Goal: Task Accomplishment & Management: Manage account settings

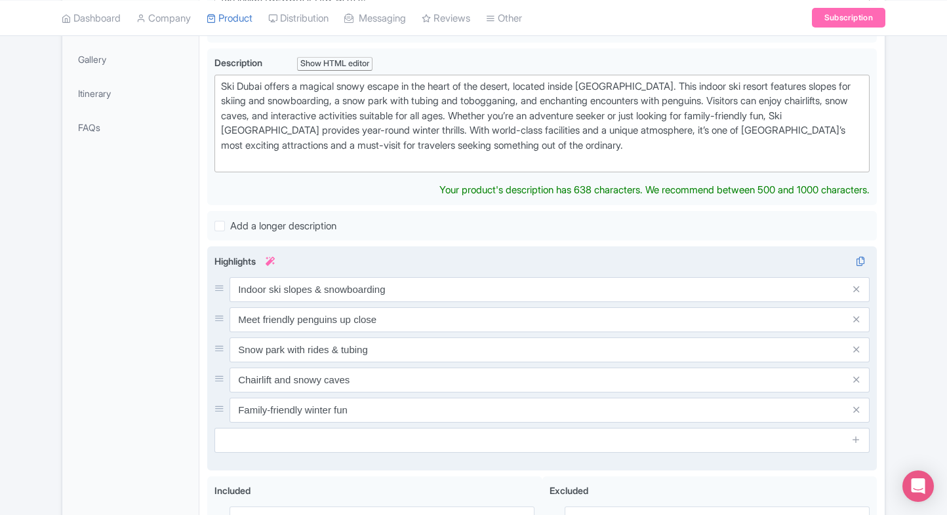
scroll to position [357, 0]
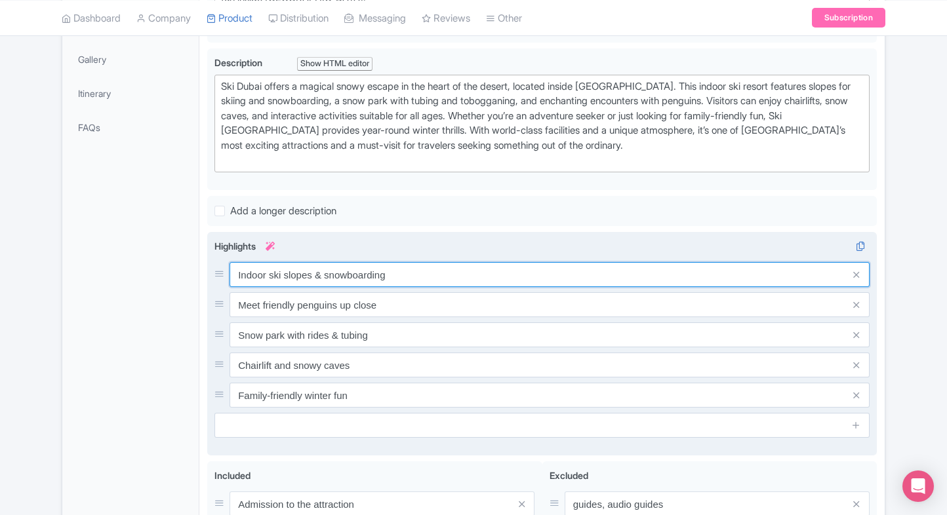
click at [414, 287] on div "Indoor ski slopes & snowboarding Meet friendly penguins up close Snow park with…" at bounding box center [541, 335] width 655 height 146
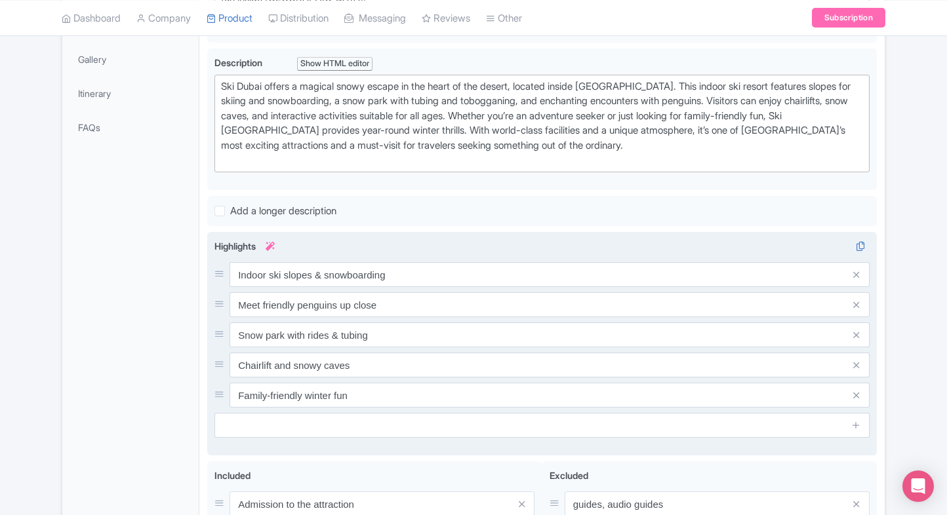
click at [414, 287] on div "Indoor ski slopes & snowboarding Meet friendly penguins up close Snow park with…" at bounding box center [541, 335] width 655 height 146
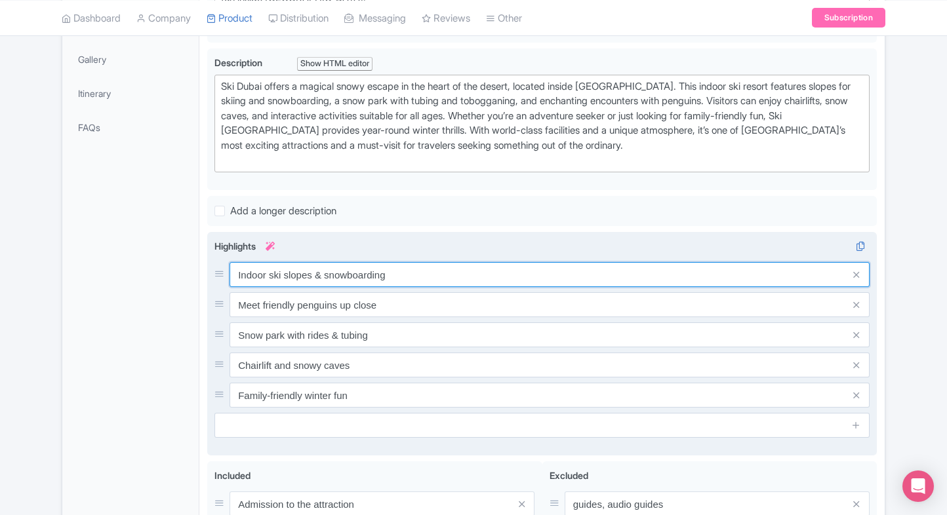
click at [381, 277] on input "Indoor ski slopes & snowboarding" at bounding box center [549, 274] width 640 height 25
paste input "Experience snow in the desert"
type input "Experience snow in the desert"
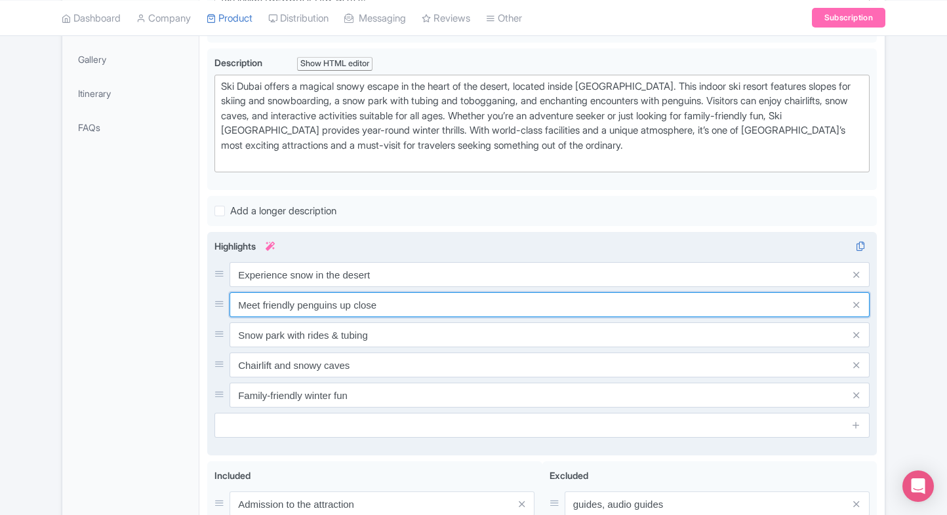
click at [381, 298] on input "Meet friendly penguins up close" at bounding box center [549, 304] width 640 height 25
paste input "Thrilling indoor ski slopes"
type input "Thrilling indoor ski slopes"
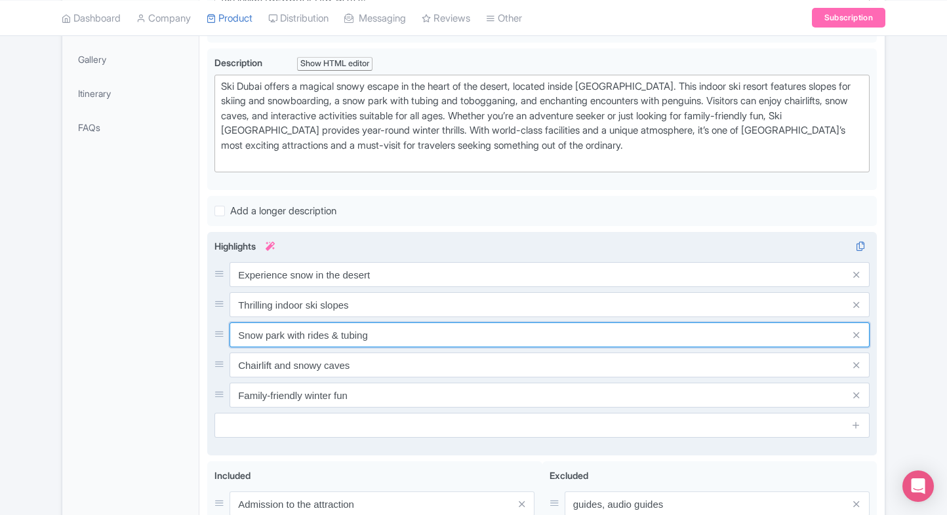
click at [365, 331] on input "Snow park with rides & tubing" at bounding box center [549, 335] width 640 height 25
paste input "Meet penguins up close"
type input "Meet penguins up close"
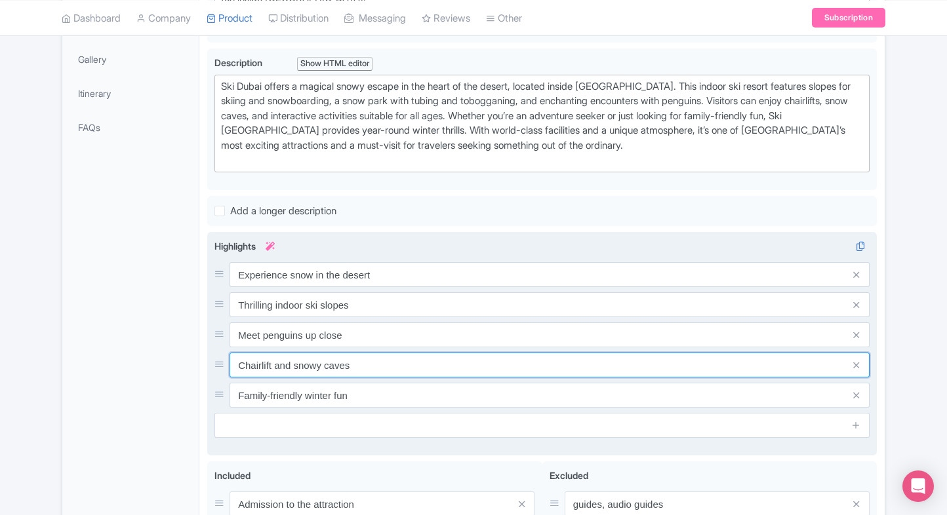
click at [370, 353] on input "Chairlift and snowy caves" at bounding box center [549, 365] width 640 height 25
paste input "Fun snow rides for famili"
type input "Fun snow rides for families"
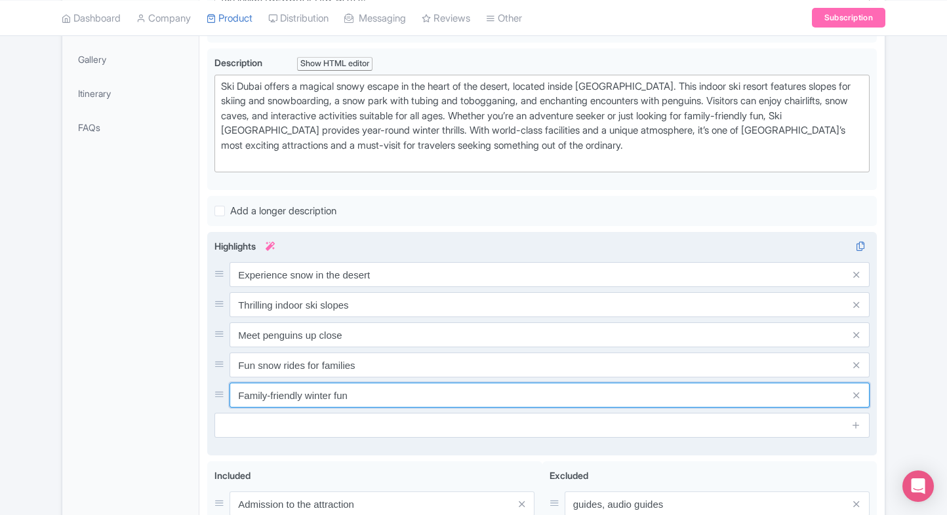
click at [375, 395] on input "Family-friendly winter fun" at bounding box center [549, 395] width 640 height 25
paste input "Snowboarding for all levels"
type input "Snowboarding for all levels"
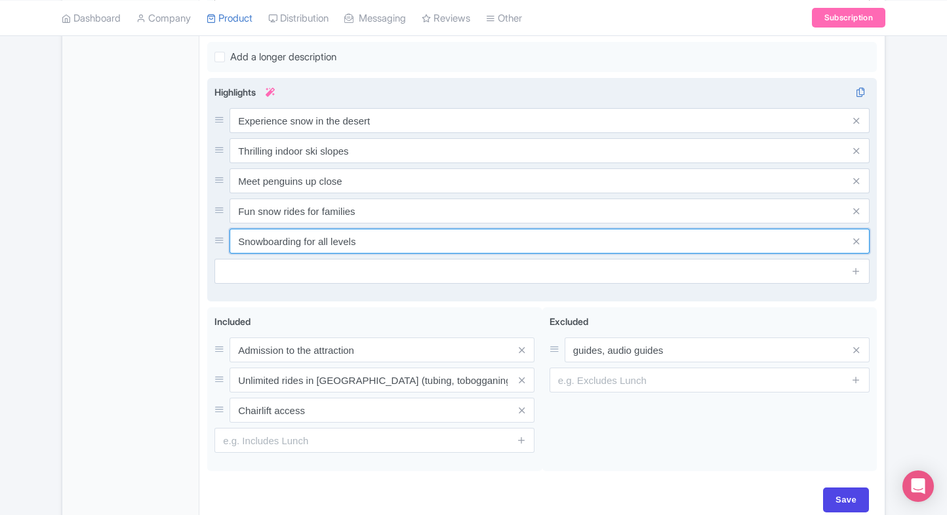
scroll to position [511, 0]
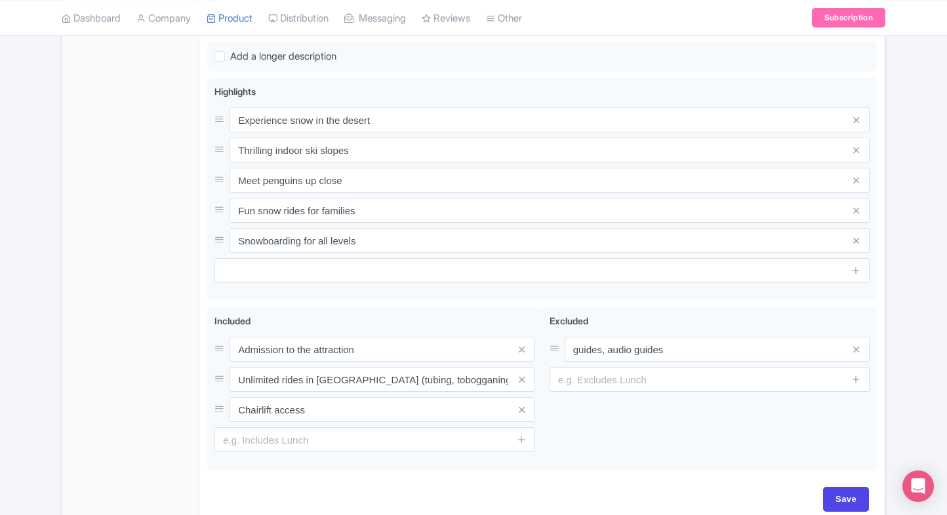
click at [899, 355] on div "← Back to Products Ski Dubai Tickets ID# SDLFVB Content Distribution Google Thi…" at bounding box center [473, 69] width 947 height 914
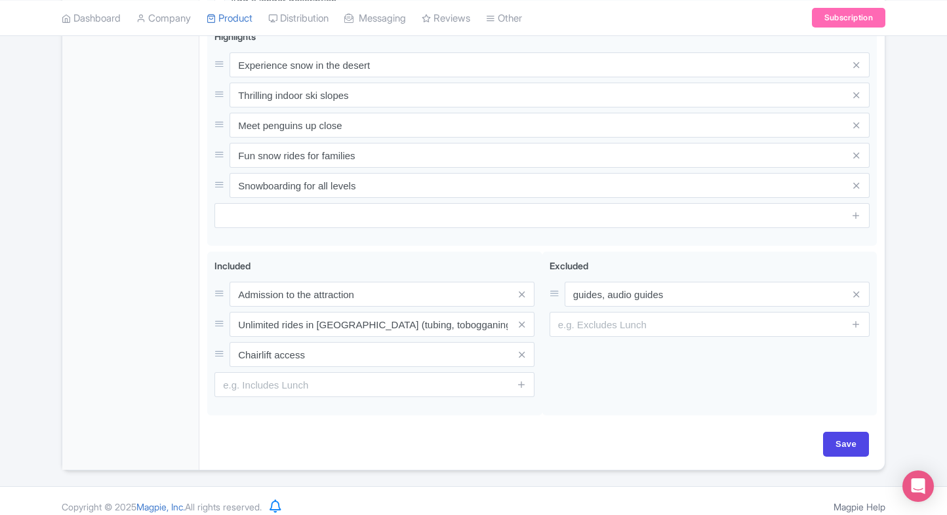
scroll to position [574, 0]
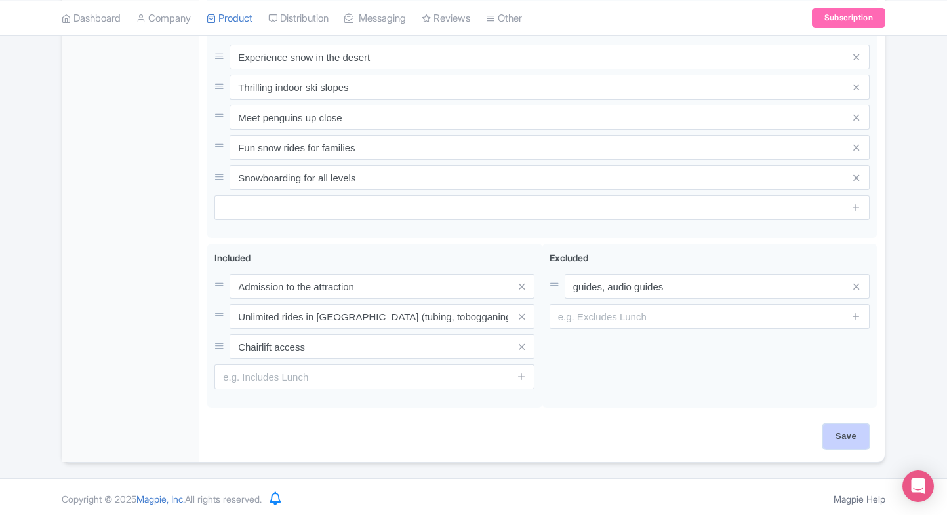
click at [833, 444] on input "Save" at bounding box center [846, 436] width 46 height 25
type input "Saving..."
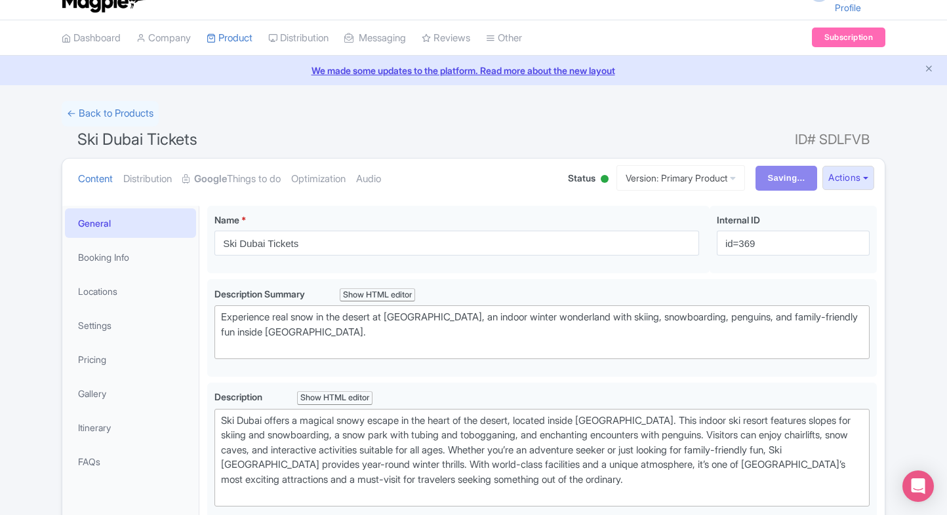
scroll to position [0, 0]
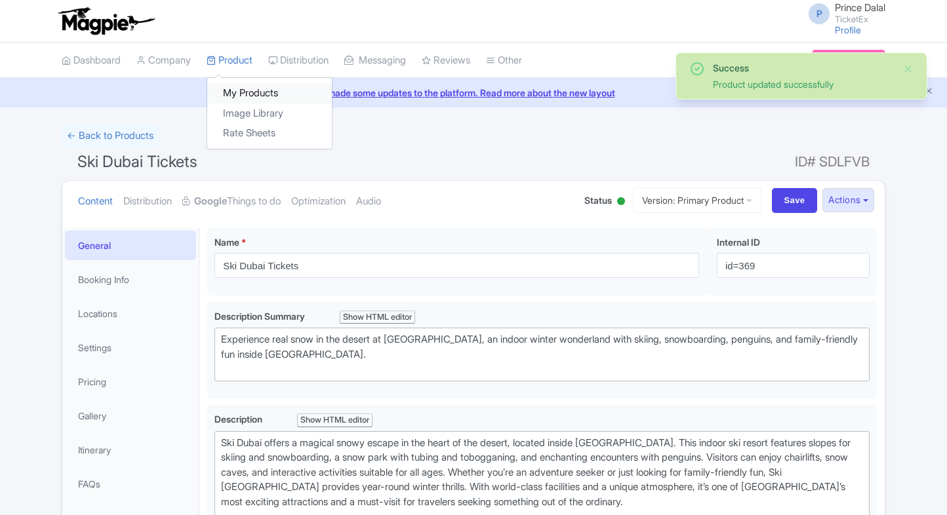
click at [239, 85] on link "My Products" at bounding box center [269, 93] width 125 height 20
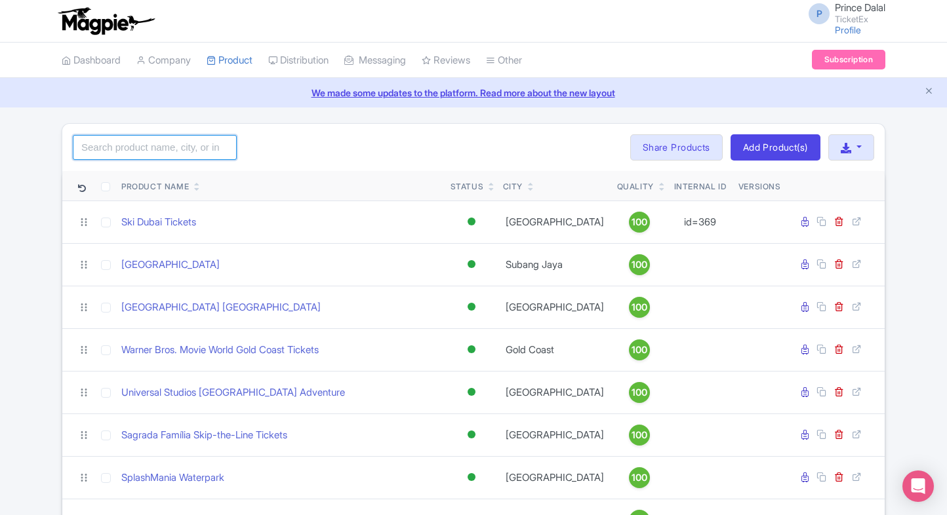
click at [125, 147] on input "search" at bounding box center [155, 147] width 164 height 25
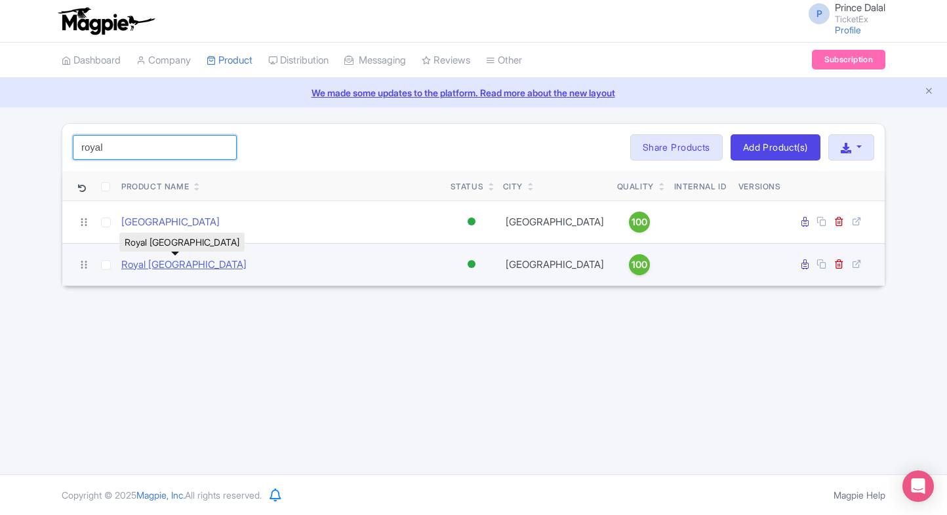
type input "royal"
click at [174, 265] on link "Royal Alcázar of Seville" at bounding box center [183, 265] width 125 height 15
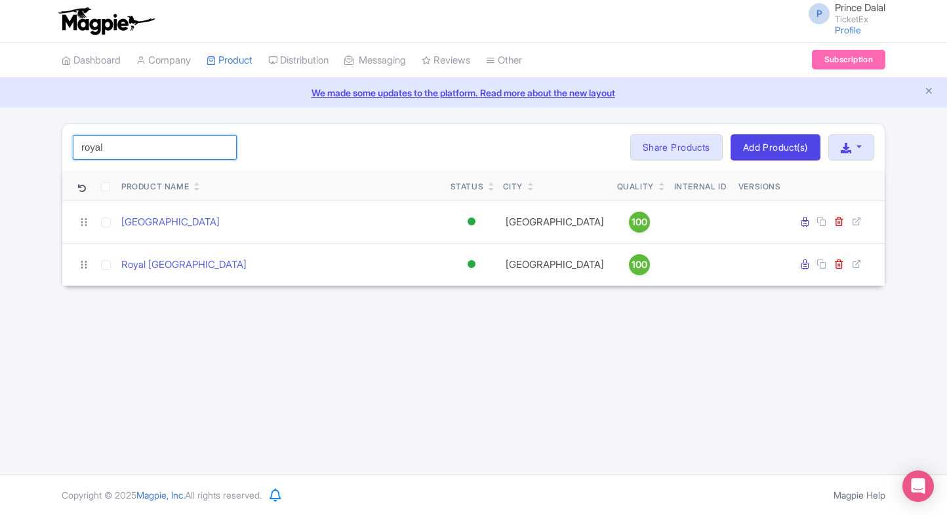
click at [180, 141] on input "royal" at bounding box center [155, 147] width 164 height 25
click at [146, 137] on input "search" at bounding box center [155, 147] width 164 height 25
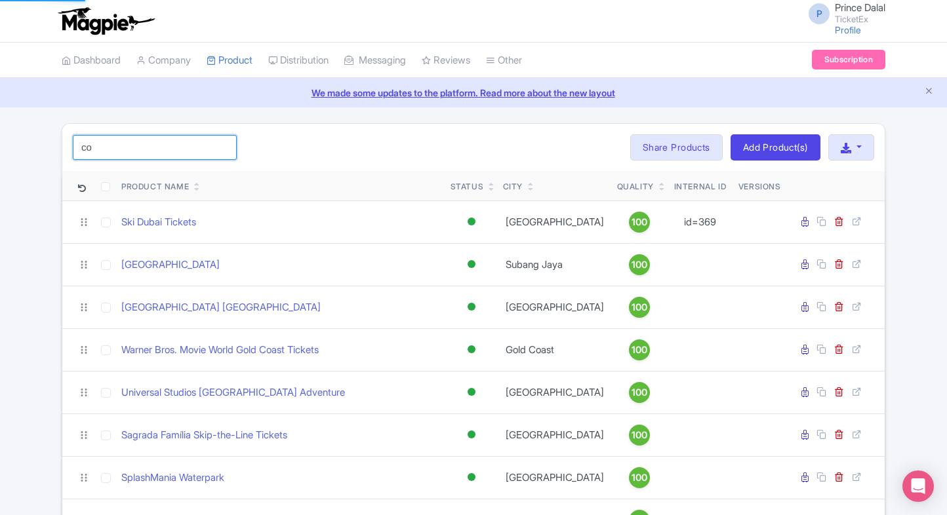
type input "c"
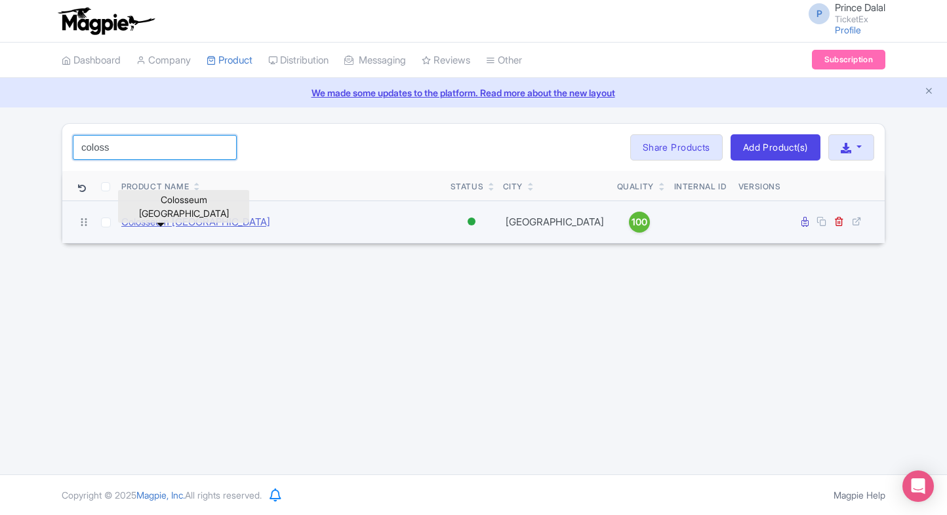
type input "coloss"
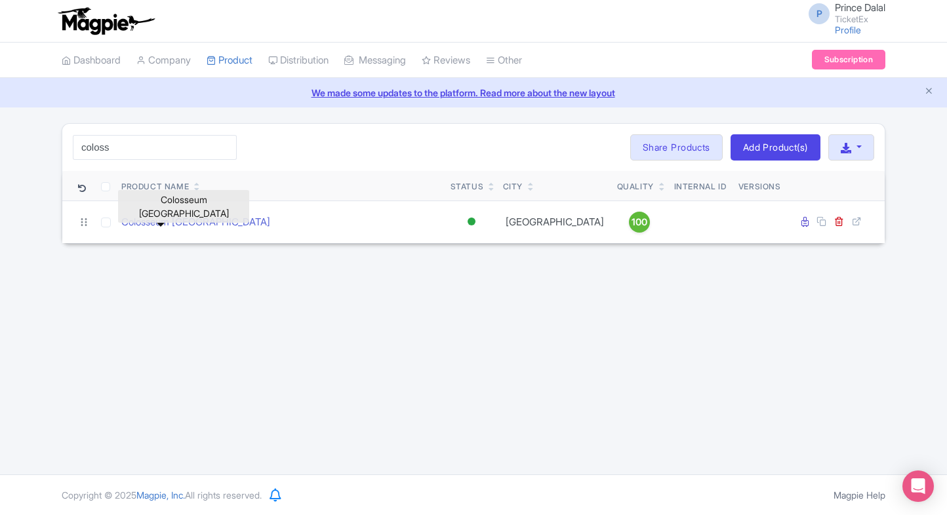
click at [279, 337] on div "P Prince Dalal TicketEx Profile Users Settings Sign out Dashboard Company Produ…" at bounding box center [473, 237] width 947 height 475
click at [292, 336] on div "P Prince Dalal TicketEx Profile Users Settings Sign out Dashboard Company Produ…" at bounding box center [473, 237] width 947 height 475
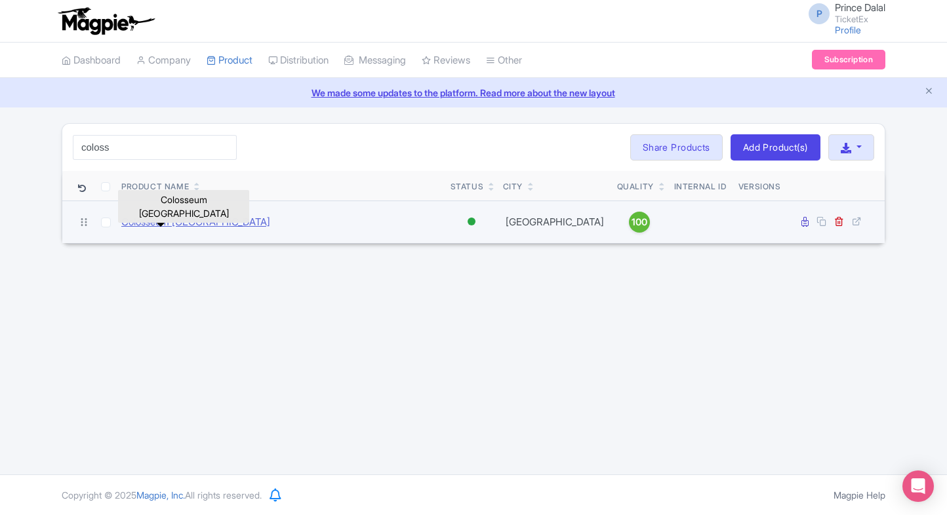
click at [157, 217] on link "Colosseum Rome" at bounding box center [195, 222] width 149 height 15
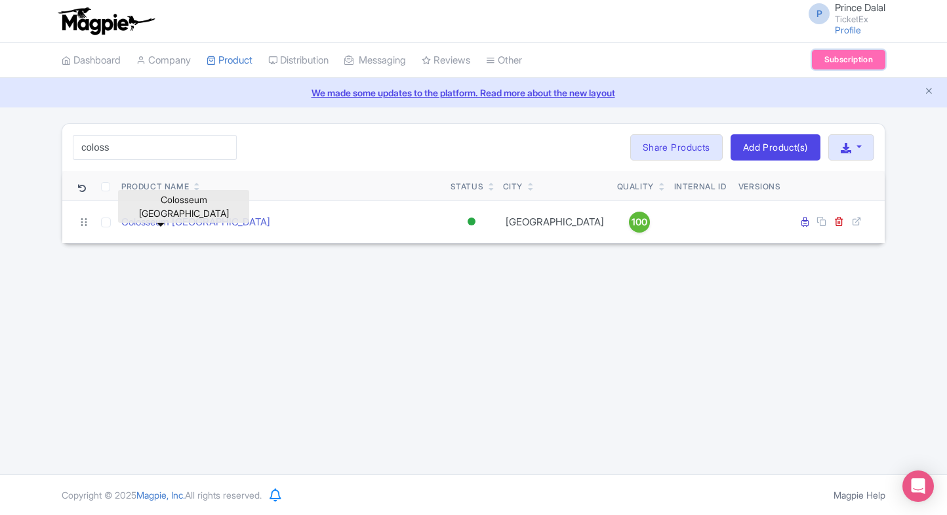
click at [870, 59] on link "Subscription" at bounding box center [847, 60] width 73 height 20
click at [157, 144] on input "coloss" at bounding box center [155, 147] width 164 height 25
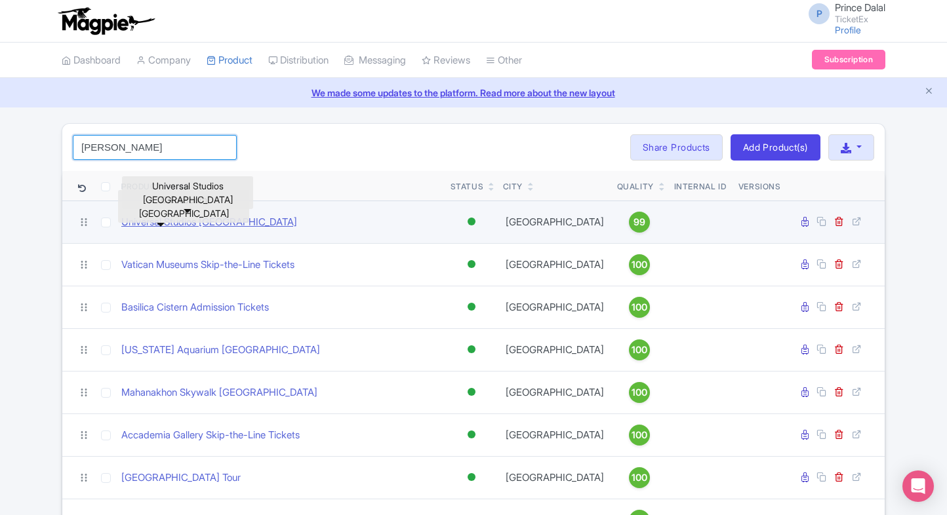
type input "holl"
click at [219, 226] on link "Universal Studios Hollywood" at bounding box center [209, 222] width 176 height 15
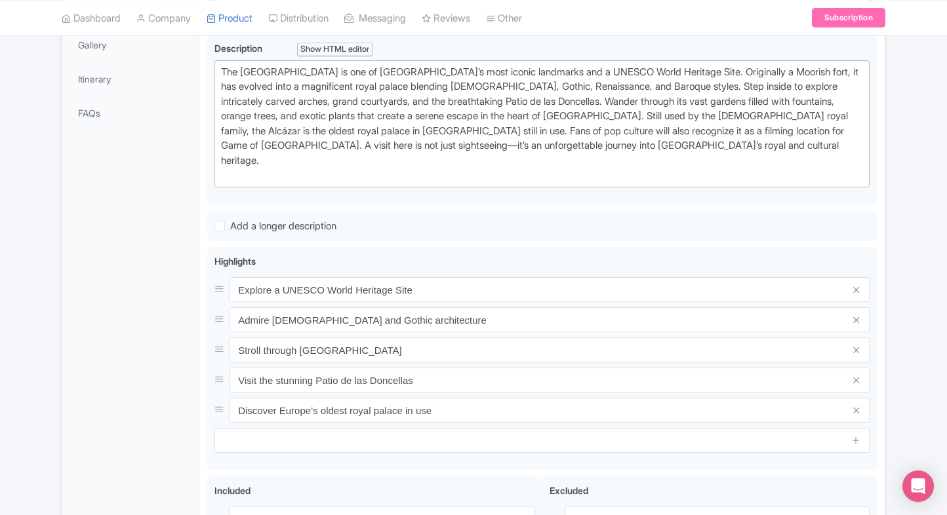
scroll to position [372, 0]
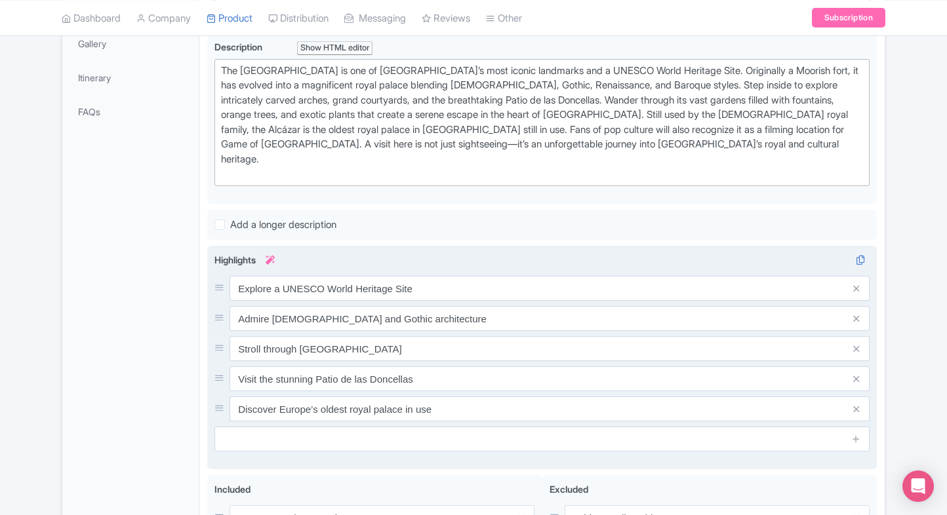
click at [390, 284] on div "Explore a UNESCO World Heritage Site Admire Mudéjar and Gothic architecture Str…" at bounding box center [541, 349] width 655 height 146
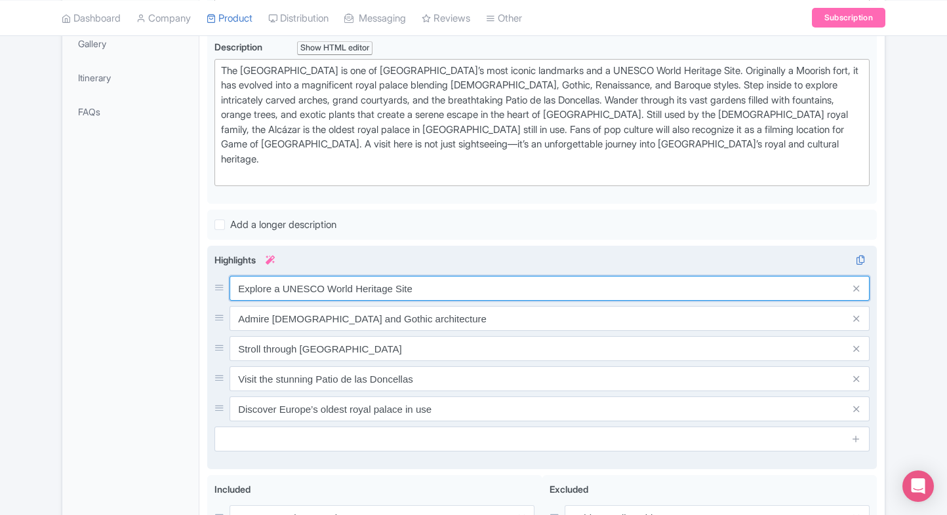
click at [417, 276] on input "Explore a UNESCO World Heritage Site" at bounding box center [549, 288] width 640 height 25
paste input "UNESCO-listed royal palac"
type input "UNESCO-listed royal palace"
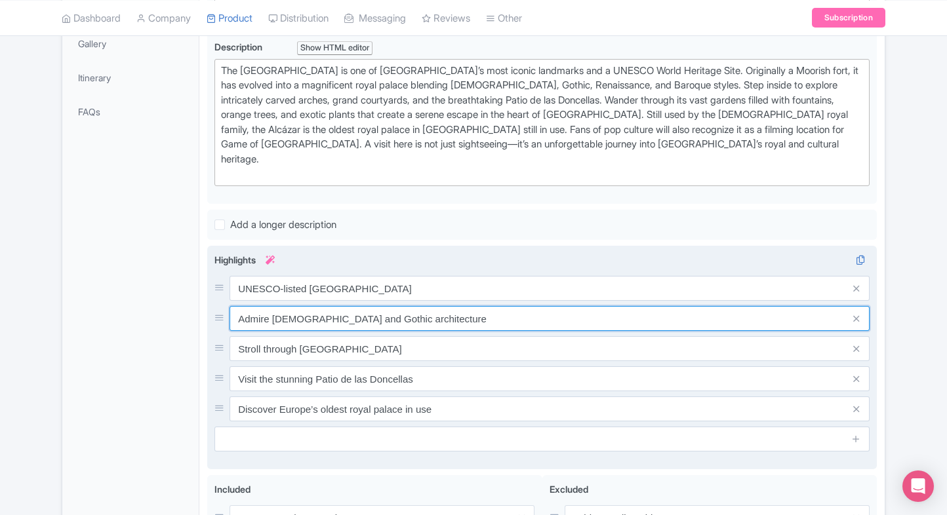
click at [303, 306] on input "Admire Mudéjar and Gothic architecture" at bounding box center [549, 318] width 640 height 25
paste input "Blend of Moorish & Gothic styles"
type input "Blend of Moorish & Gothic styles"
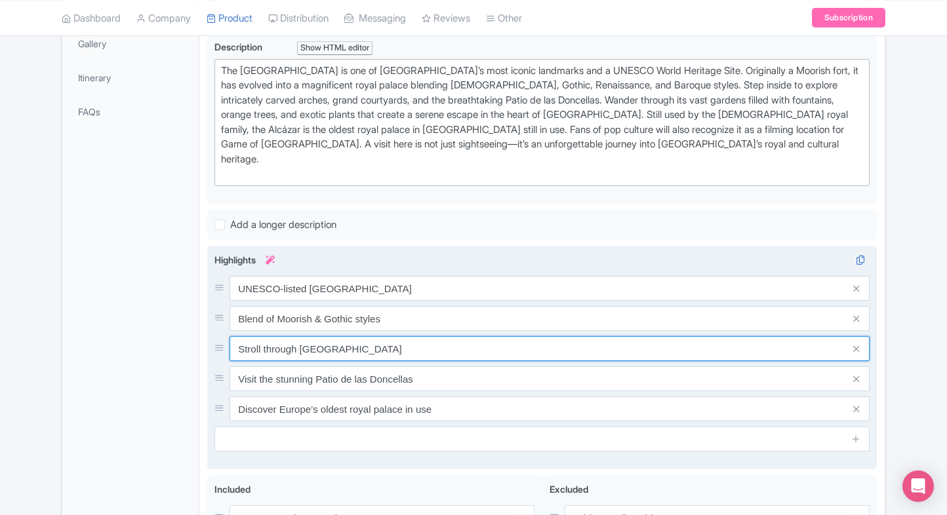
click at [337, 336] on input "Stroll through lush royal gardens" at bounding box center [549, 348] width 640 height 25
paste input "unning gardens to explore"
type input "Stunning gardens to explore"
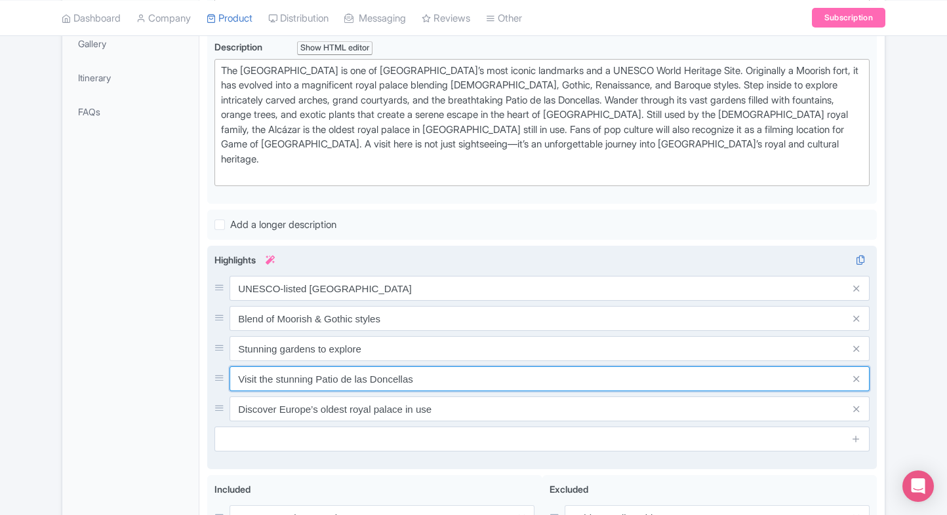
click at [337, 366] on input "Visit the stunning Patio de las Doncellas" at bounding box center [549, 378] width 640 height 25
paste input "Game of Thrones filming site"
type input "Game of Thrones filming site"
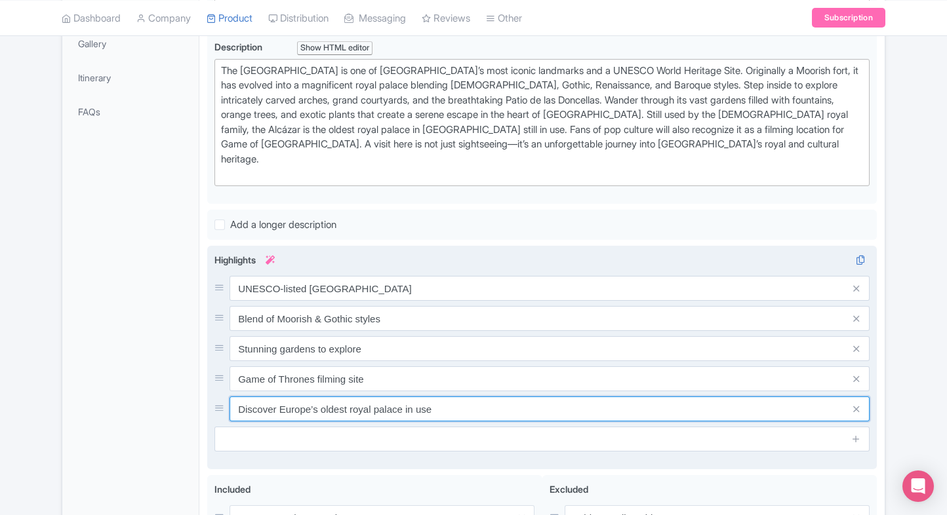
click at [367, 397] on input "Discover Europe’s oldest royal palace in use" at bounding box center [549, 409] width 640 height 25
paste input "A living royal residenc"
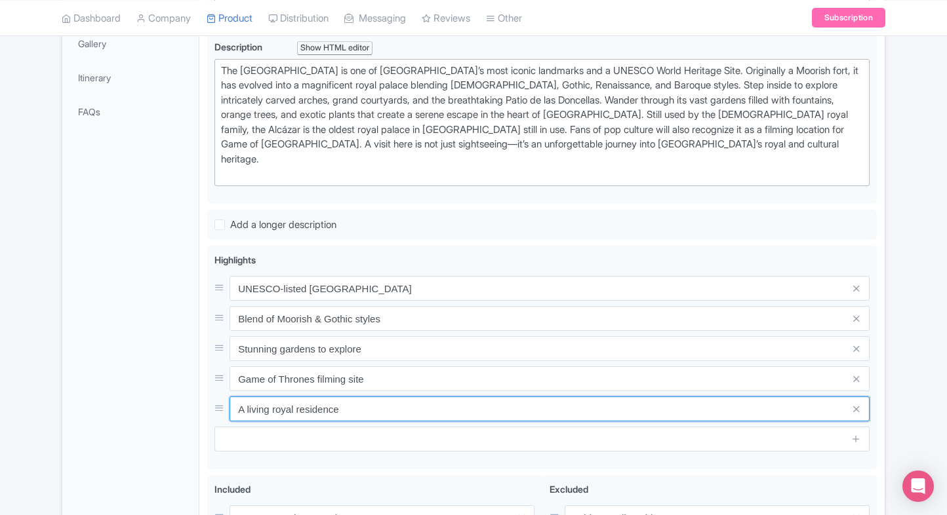
type input "A living royal residence"
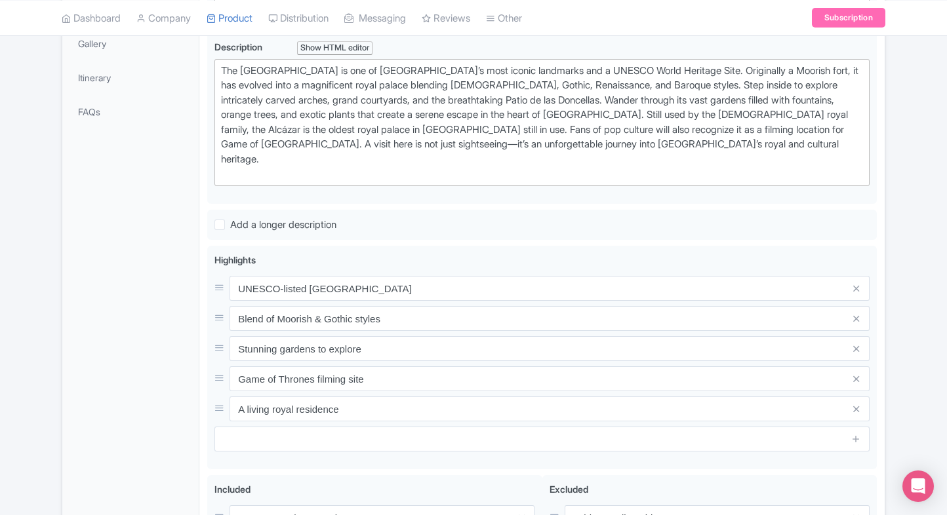
click at [154, 371] on div "General Booking Info Locations Settings Pricing Gallery Itinerary FAQs" at bounding box center [130, 275] width 137 height 838
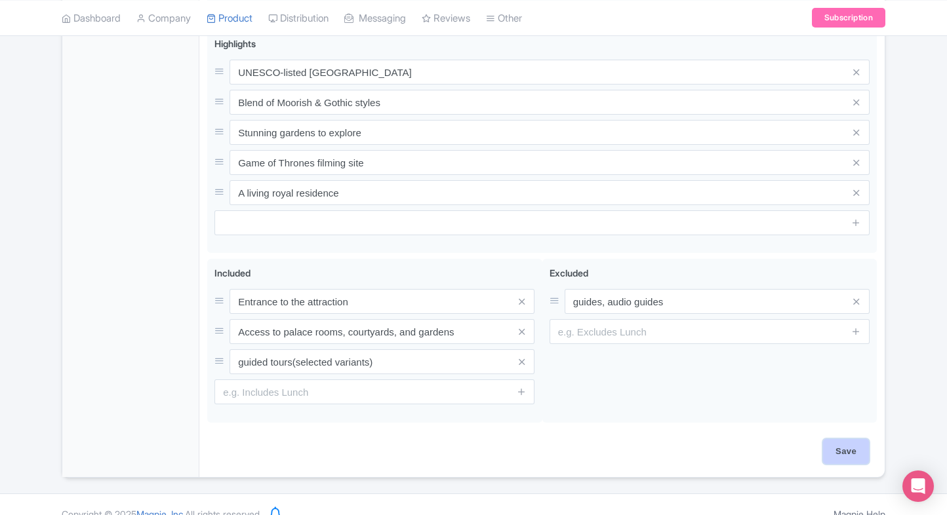
click at [840, 439] on input "Save" at bounding box center [846, 451] width 46 height 25
type input "Saving..."
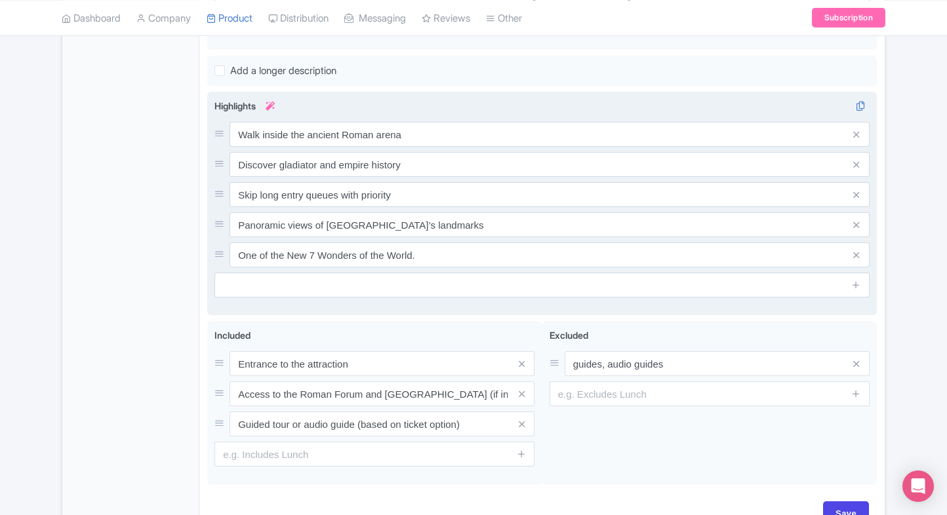
scroll to position [498, 0]
click at [389, 143] on div "Walk inside the ancient Roman arena Discover gladiator and empire history Skip …" at bounding box center [541, 194] width 655 height 146
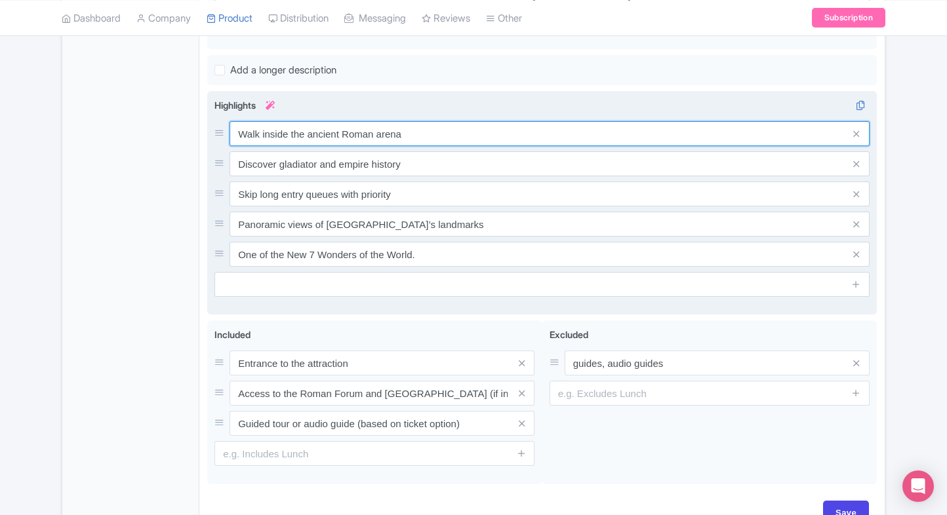
click at [417, 130] on input "Walk inside the ancient Roman arena" at bounding box center [549, 133] width 640 height 25
paste input "Explore Rome’s gladiator"
type input "Explore Rome’s gladiator arena"
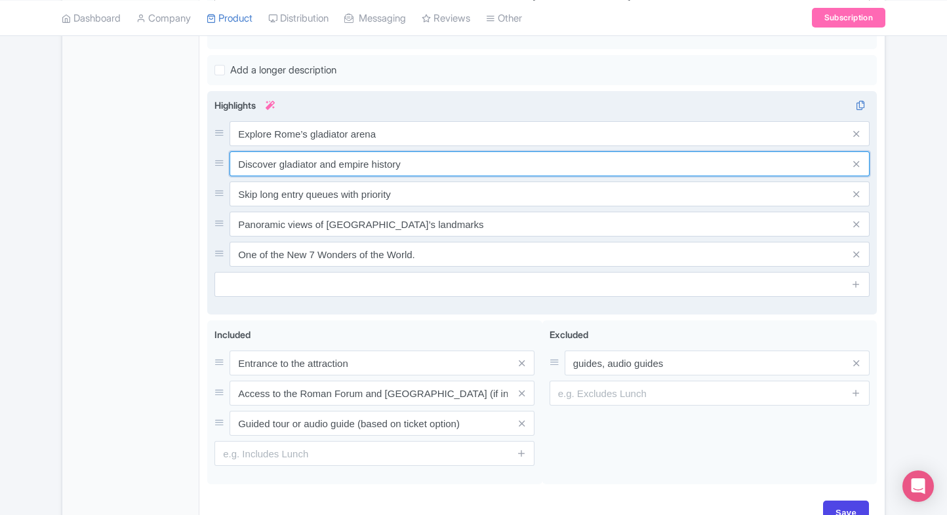
click at [412, 161] on input "Discover gladiator and empire history" at bounding box center [549, 163] width 640 height 25
paste input "Iconic symbol of Roman Empire"
type input "Iconic symbol of Roman Empire"
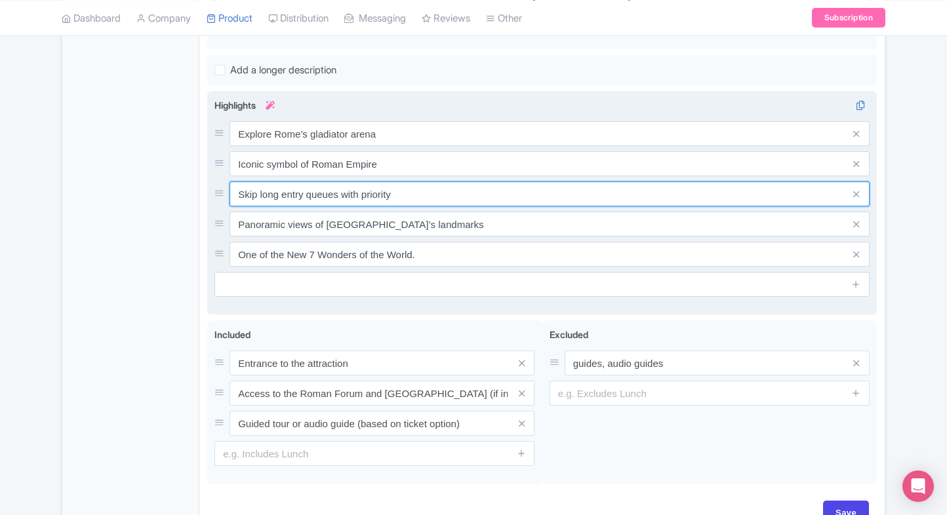
click at [446, 201] on input "Skip long entry queues with priority" at bounding box center [549, 194] width 640 height 25
paste input "Learn ancient battle histor"
type input "Learn ancient battle history"
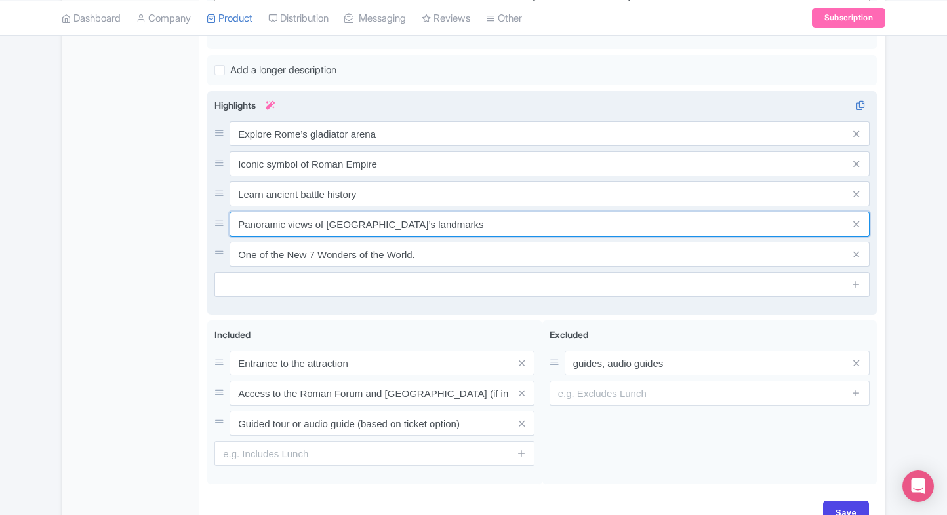
click at [388, 216] on input "Panoramic views of [GEOGRAPHIC_DATA]’s landmarks" at bounding box center [549, 224] width 640 height 25
paste input "Stunning Roman architecture"
type input "Stunning Roman architecture"
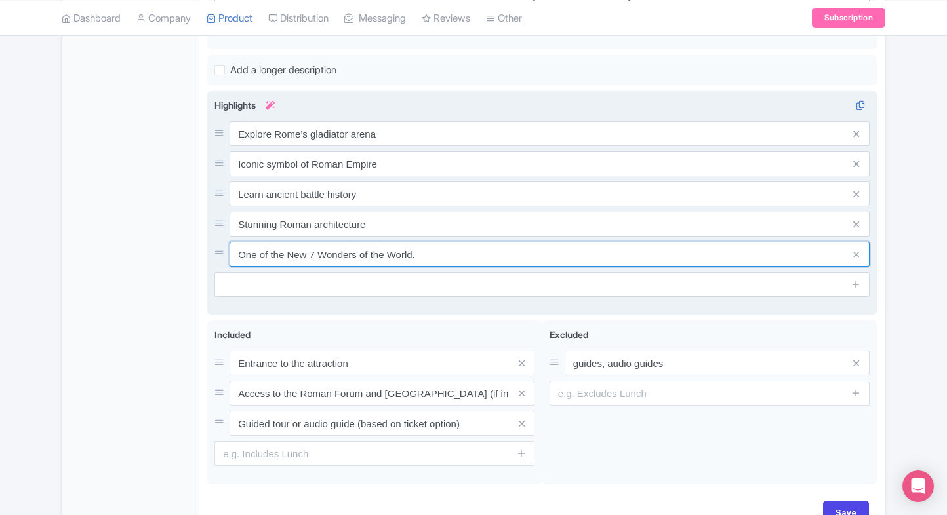
click at [435, 261] on input "One of the New 7 Wonders of the World." at bounding box center [549, 254] width 640 height 25
paste input "Stunning Roman architecture"
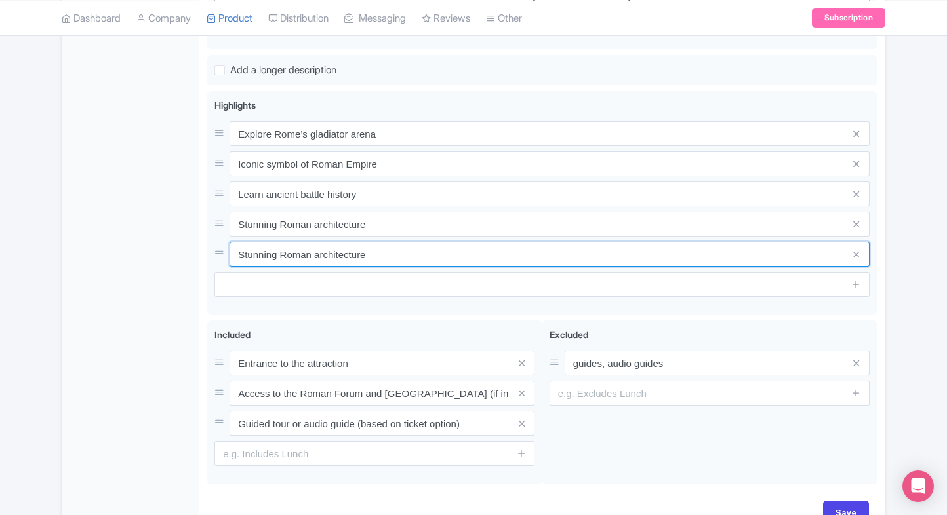
type input "Stunning Roman architecture"
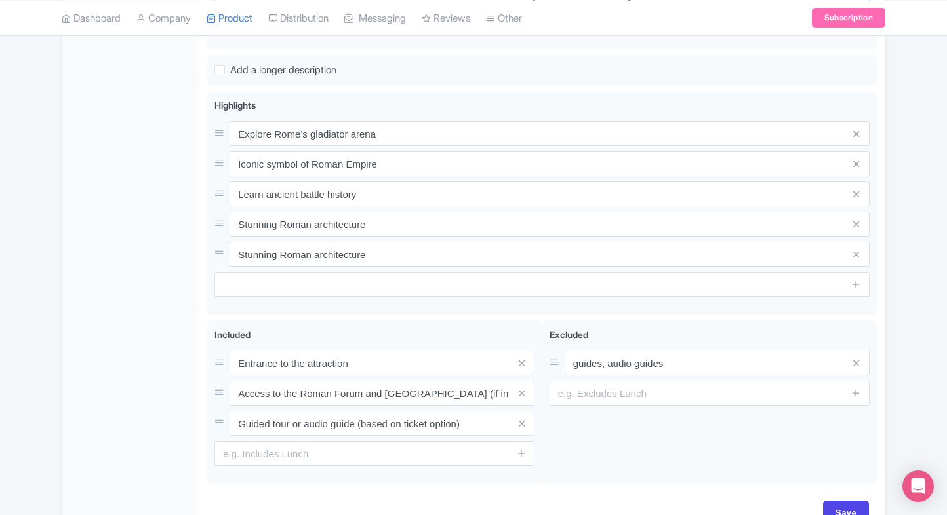
click at [913, 302] on div "← Back to Products Colosseum Rome ID# DLPAGT Content Distribution Google Things…" at bounding box center [473, 83] width 947 height 914
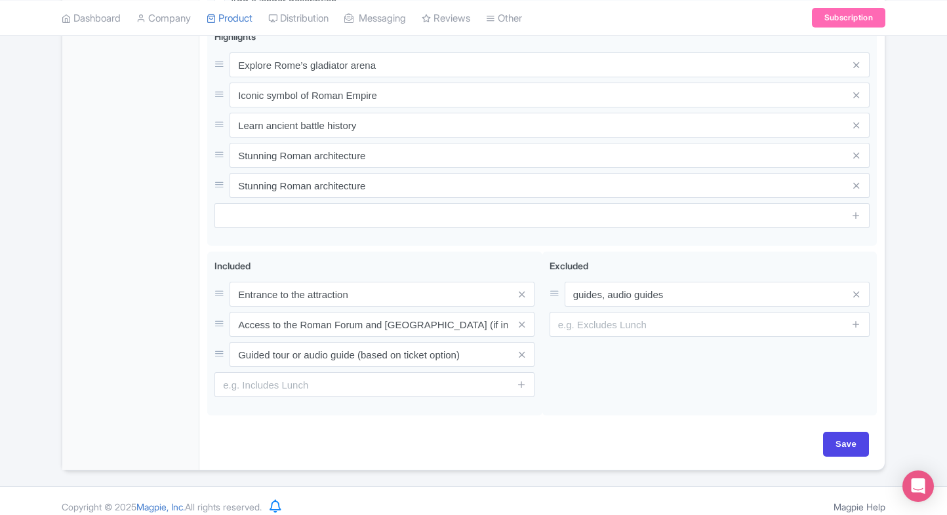
scroll to position [574, 0]
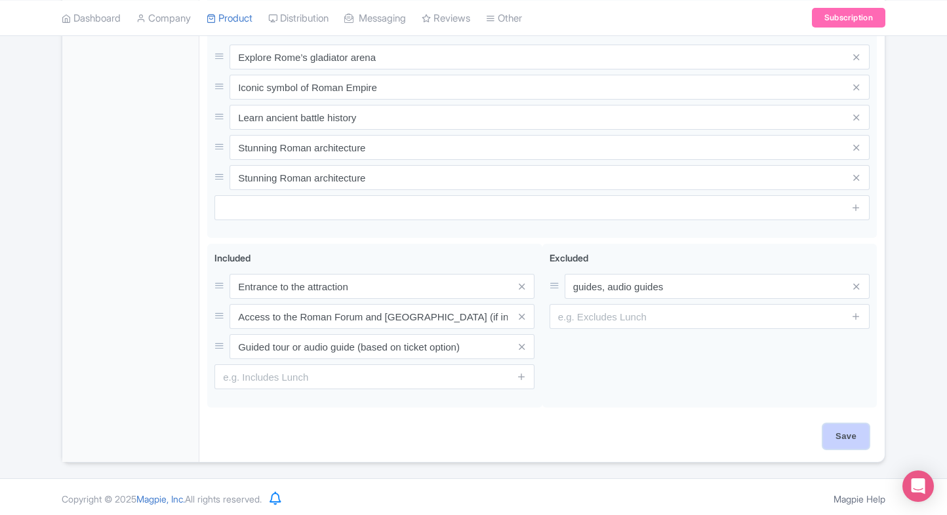
click at [844, 425] on input "Save" at bounding box center [846, 436] width 46 height 25
type input "Saving..."
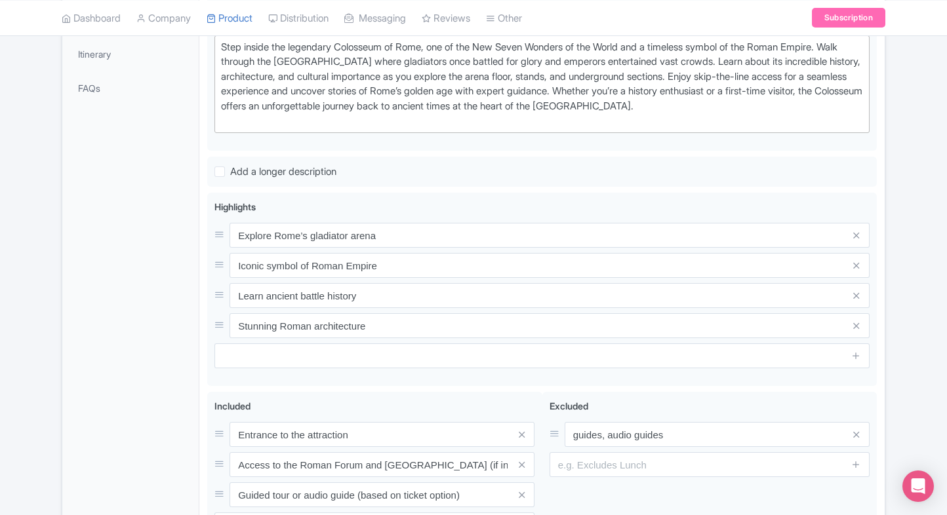
scroll to position [401, 0]
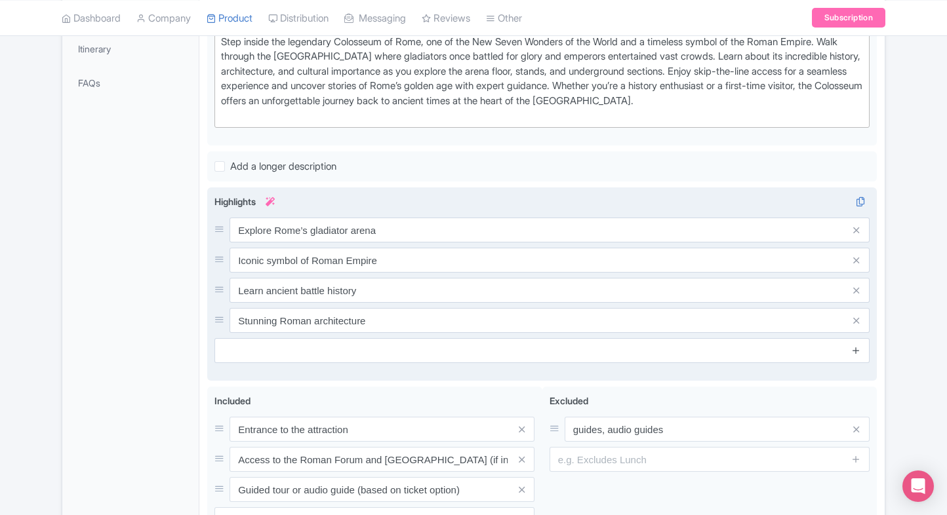
click at [858, 353] on link at bounding box center [856, 350] width 10 height 15
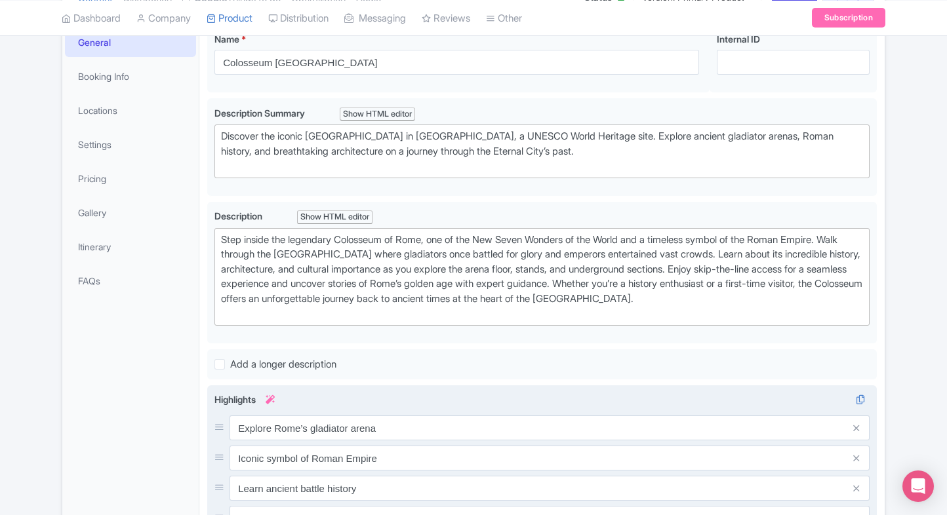
scroll to position [351, 0]
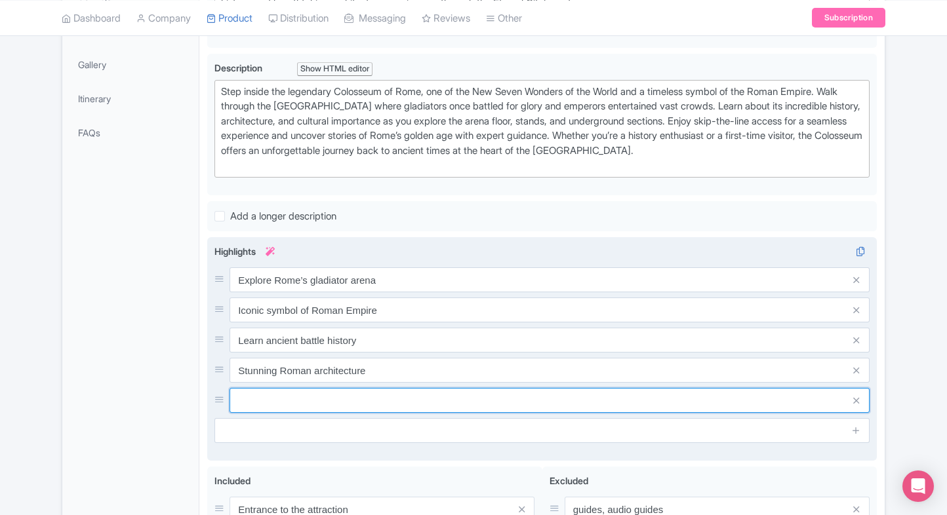
click at [304, 405] on input "text" at bounding box center [549, 400] width 640 height 25
paste input "UNESCO World Heritage marvel"
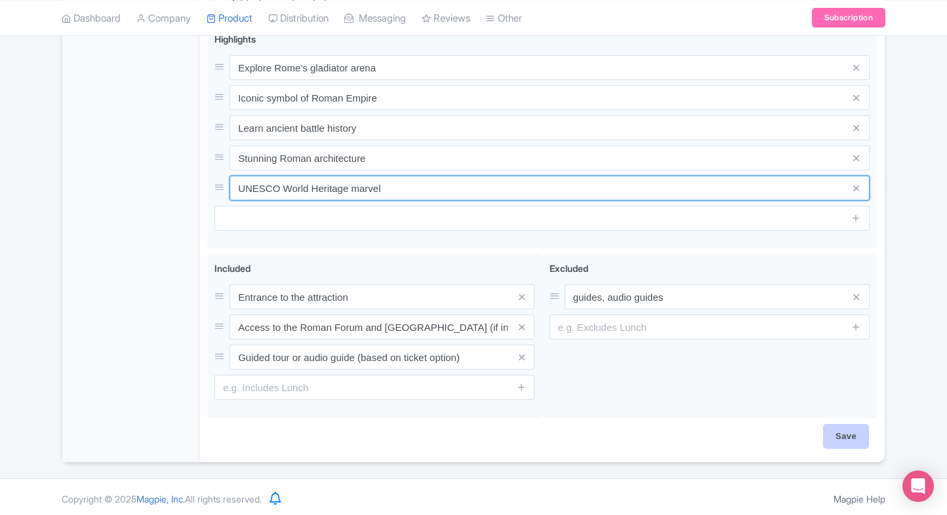
type input "UNESCO World Heritage marvel"
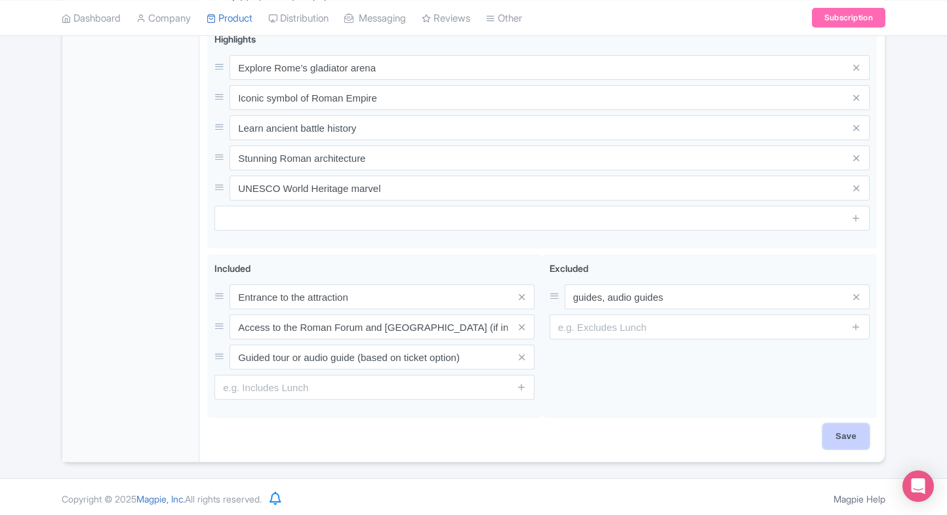
click at [848, 431] on input "Save" at bounding box center [846, 436] width 46 height 25
type input "Saving..."
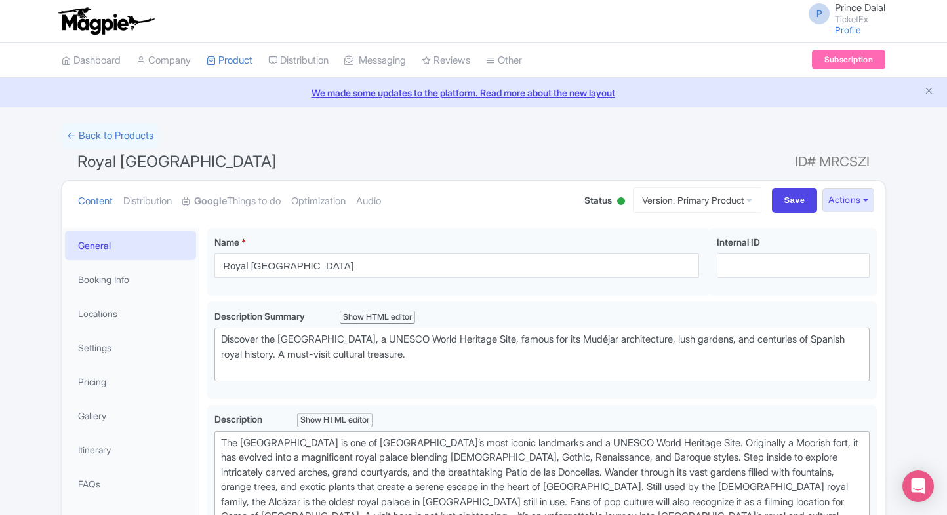
type trix-editor "<div>The [GEOGRAPHIC_DATA] is one of [GEOGRAPHIC_DATA]’s most iconic landmarks …"
click at [233, 88] on link "My Products" at bounding box center [269, 93] width 125 height 20
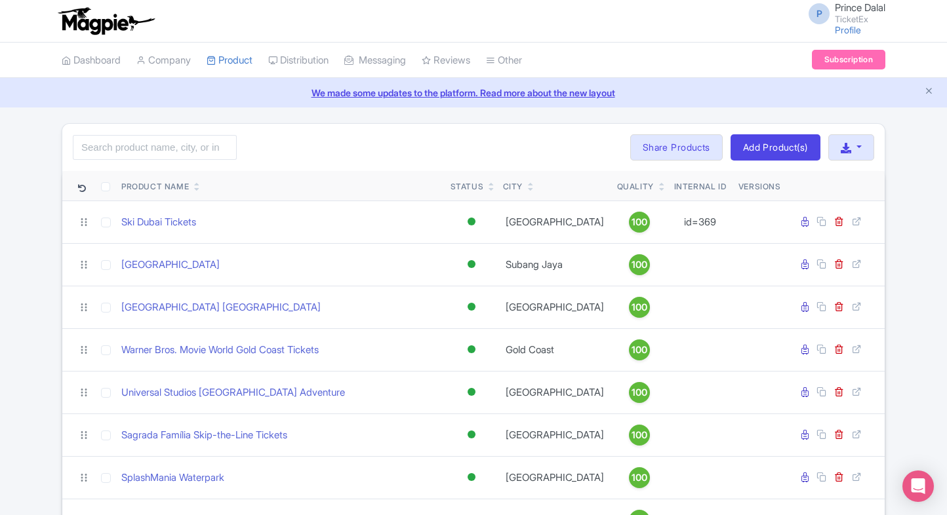
click at [166, 154] on input "search" at bounding box center [155, 147] width 164 height 25
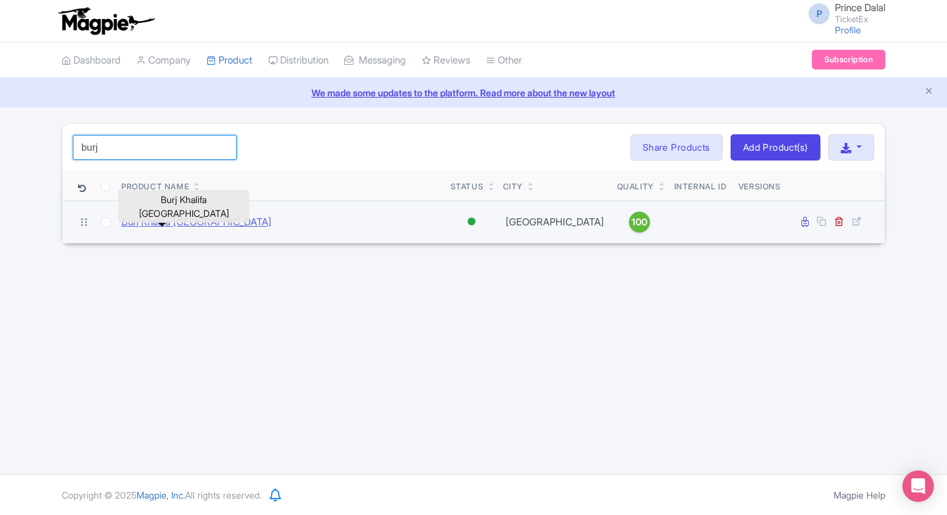
type input "burj"
click at [177, 227] on link "Burj Khalifa [GEOGRAPHIC_DATA]" at bounding box center [196, 222] width 150 height 15
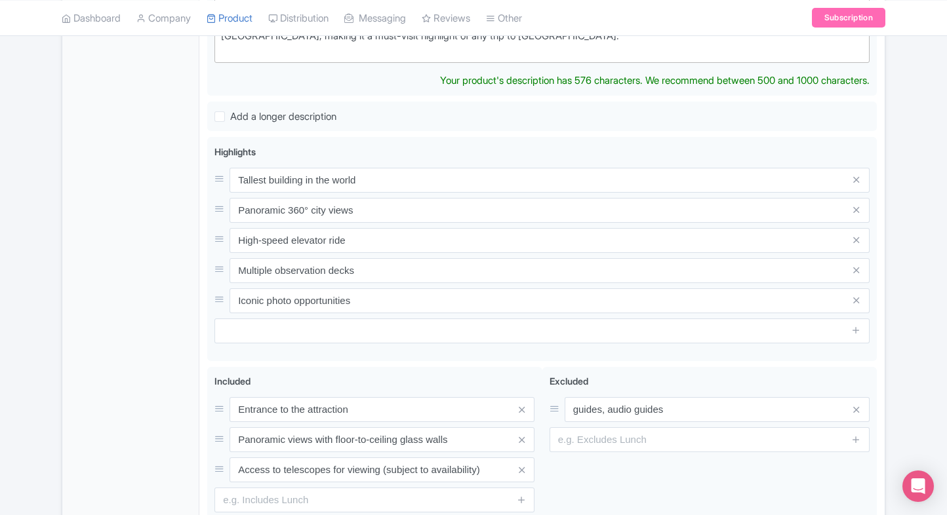
scroll to position [467, 0]
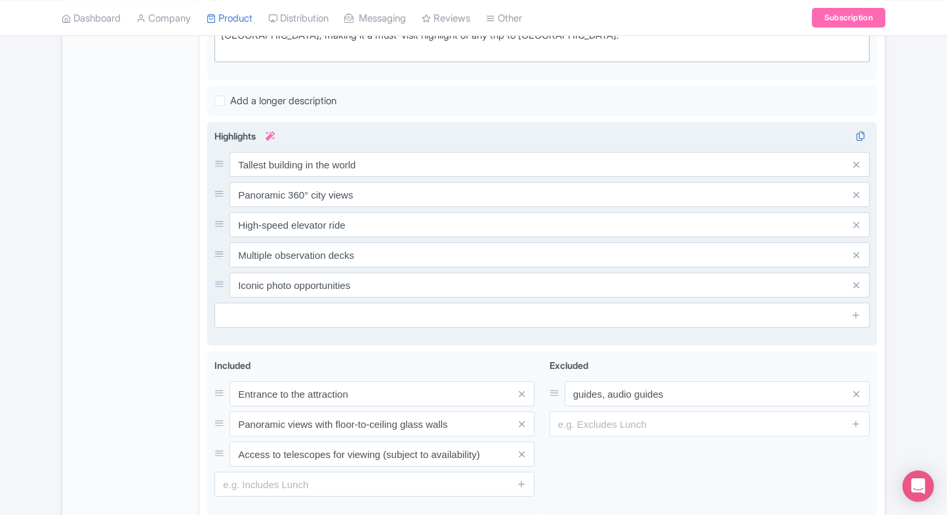
click at [413, 190] on div "Tallest building in the world Panoramic 360° city views High-speed elevator rid…" at bounding box center [541, 225] width 655 height 146
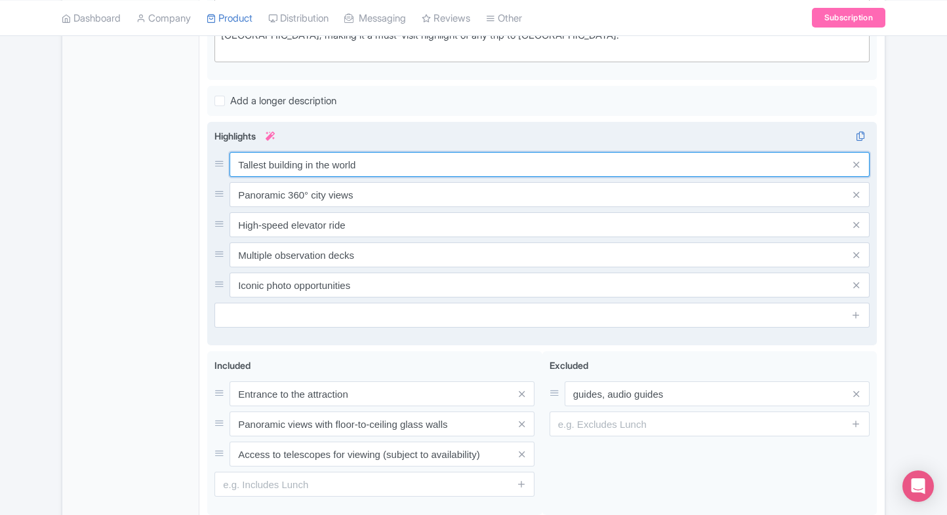
click at [452, 159] on input "Tallest building in the world" at bounding box center [549, 164] width 640 height 25
paste input "World’s tallest building views"
type input "World’s tallest building views"
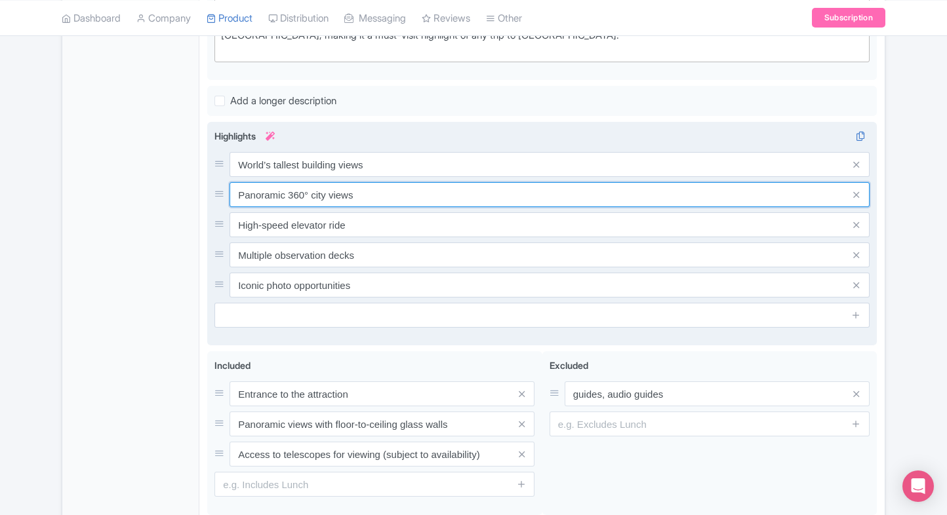
click at [386, 193] on input "Panoramic 360° city views" at bounding box center [549, 194] width 640 height 25
paste input "Stunning Dubai skyline sight"
type input "Stunning Dubai skyline sights"
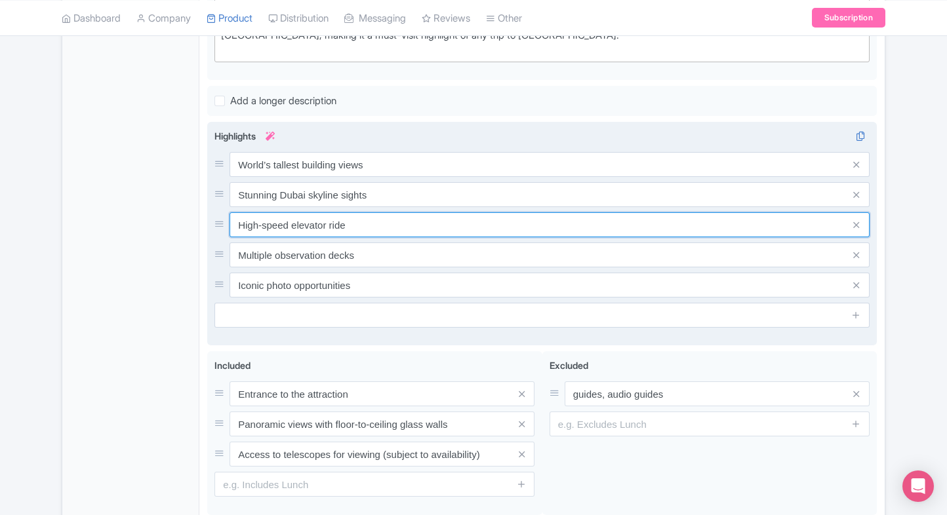
click at [404, 219] on input "High-speed elevator ride" at bounding box center [549, 224] width 640 height 25
paste input "Sky deck observation experienc"
type input "Sky deck observation experience"
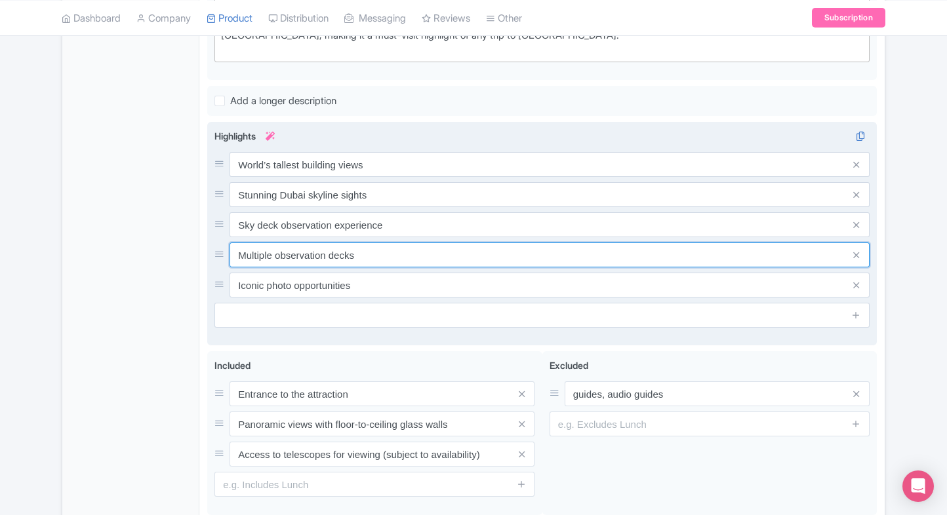
click at [386, 243] on input "Multiple observation decks" at bounding box center [549, 255] width 640 height 25
paste input "Fastest elevator ride in world"
type input "Fastest elevator ride in world"
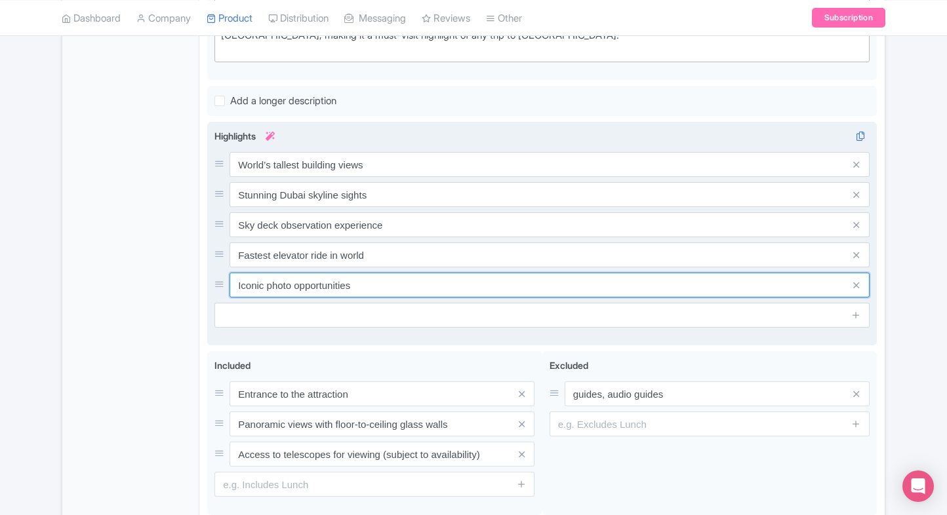
click at [336, 288] on input "Iconic photo opportunities" at bounding box center [549, 285] width 640 height 25
paste input "Sunset & night view options"
paste input "text"
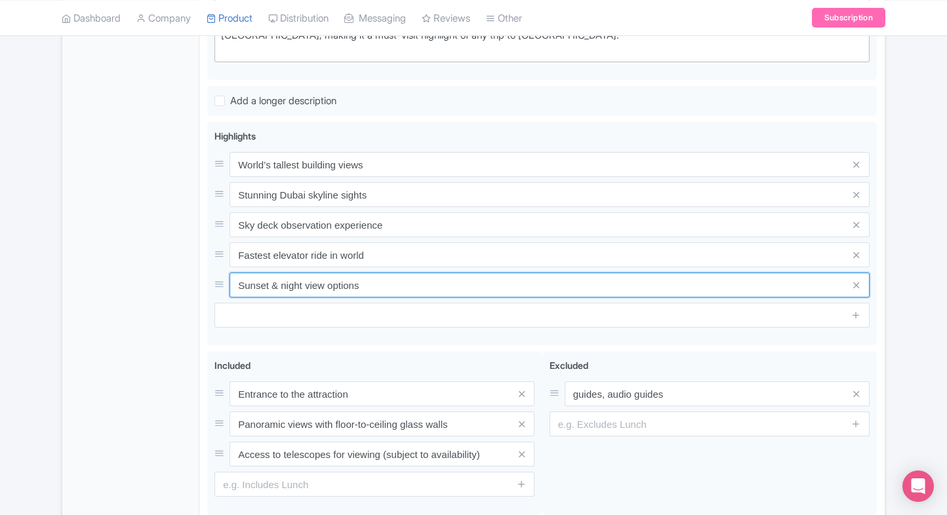
type input "Sunset & night view options"
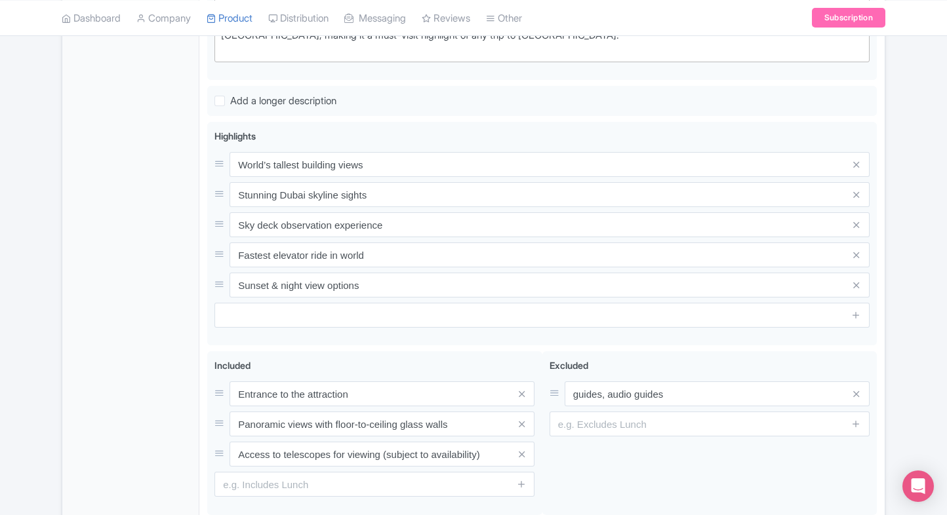
click at [140, 295] on div "General Booking Info Locations Settings Pricing Gallery Itinerary FAQs" at bounding box center [130, 165] width 137 height 808
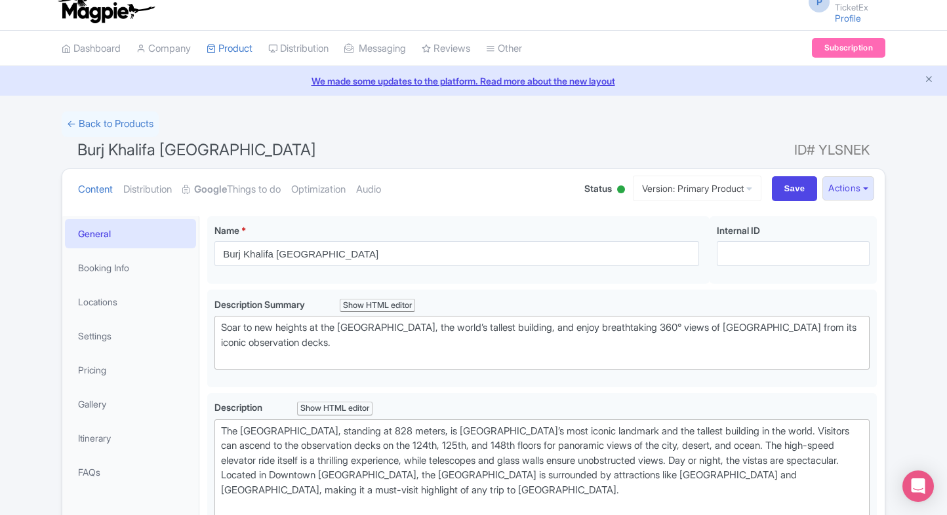
scroll to position [574, 0]
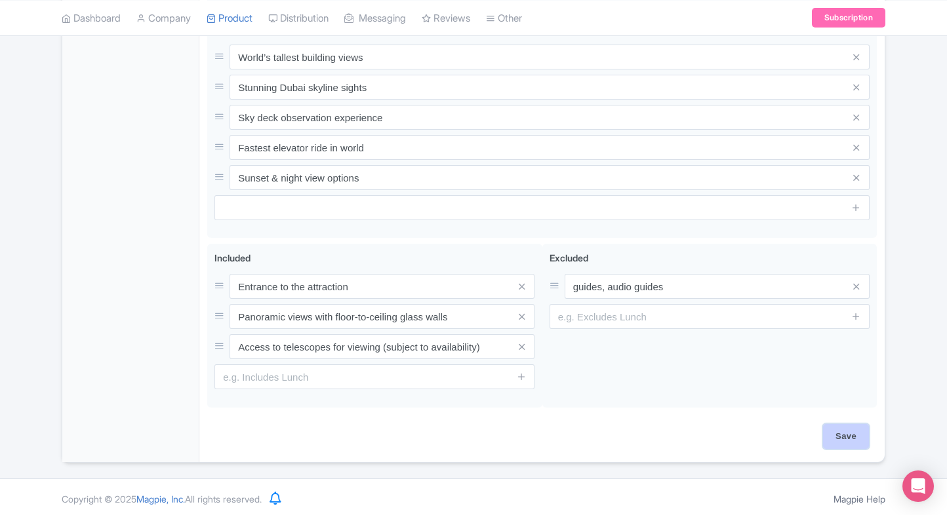
click at [852, 436] on input "Save" at bounding box center [846, 436] width 46 height 25
type input "Saving..."
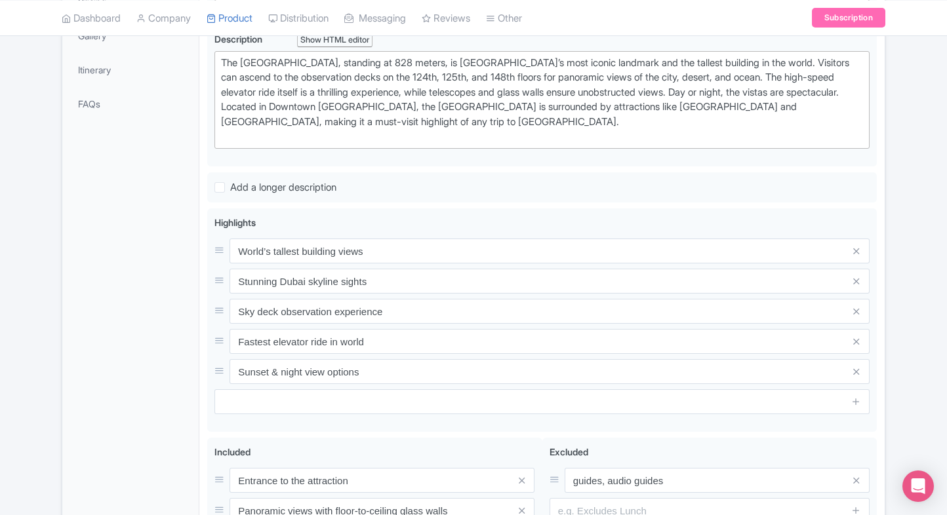
scroll to position [564, 0]
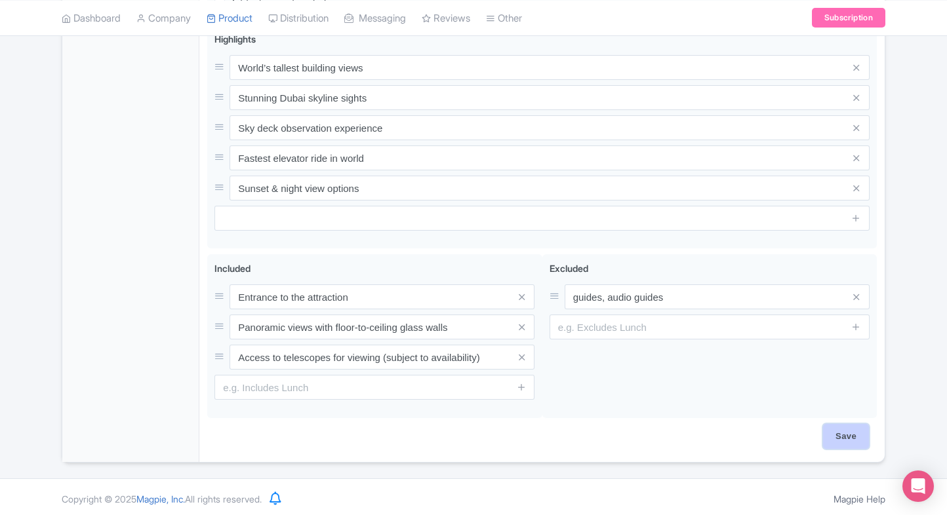
click at [855, 437] on input "Save" at bounding box center [846, 436] width 46 height 25
type input "Saving..."
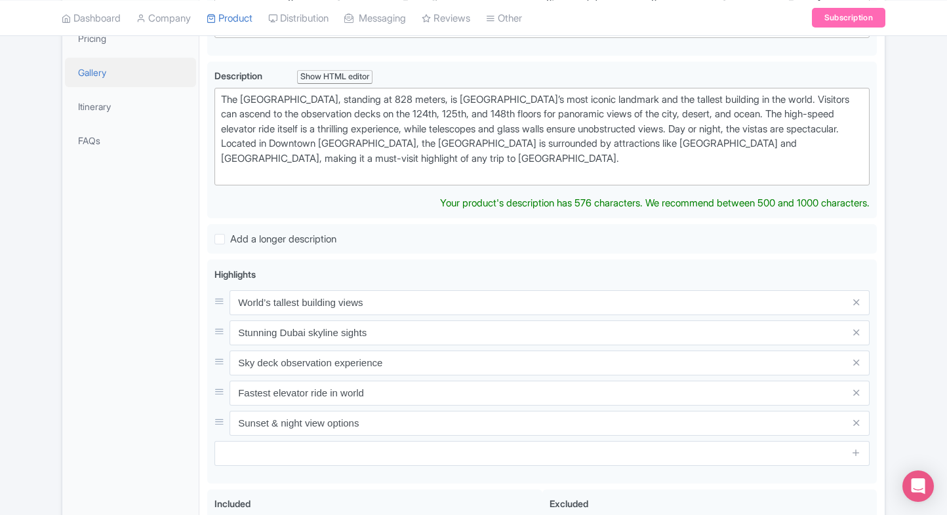
scroll to position [202, 0]
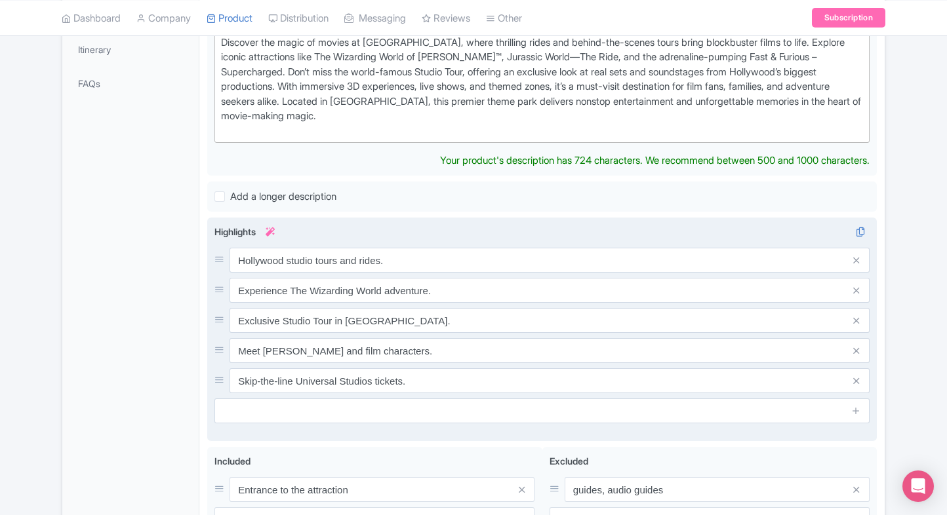
scroll to position [400, 0]
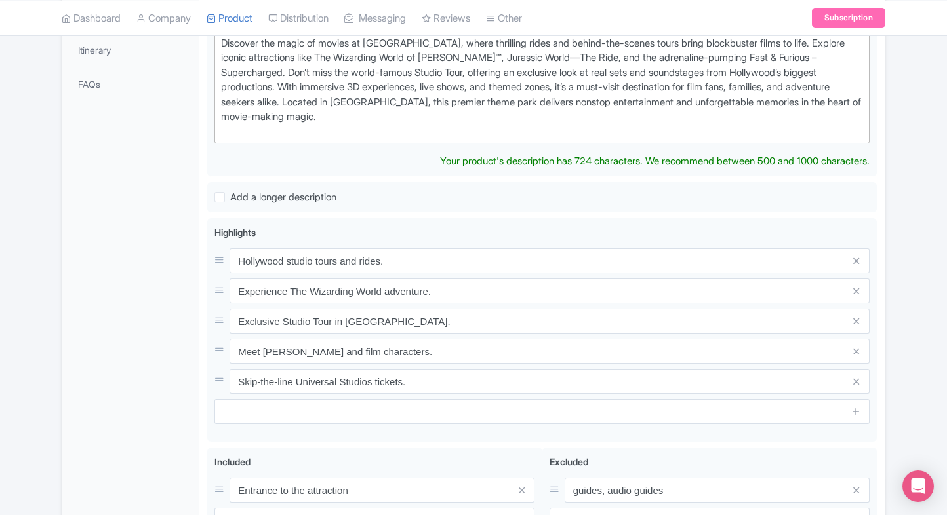
type trix-editor "<div>&nbsp;Discover the magic of movies at [GEOGRAPHIC_DATA], where thrilling r…"
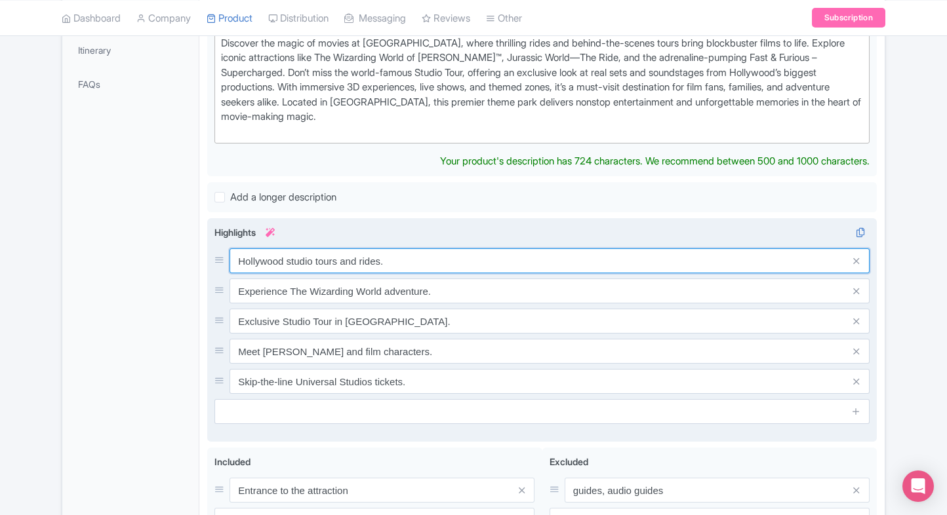
click at [384, 254] on input "Hollywood studio tours and rides." at bounding box center [549, 260] width 640 height 25
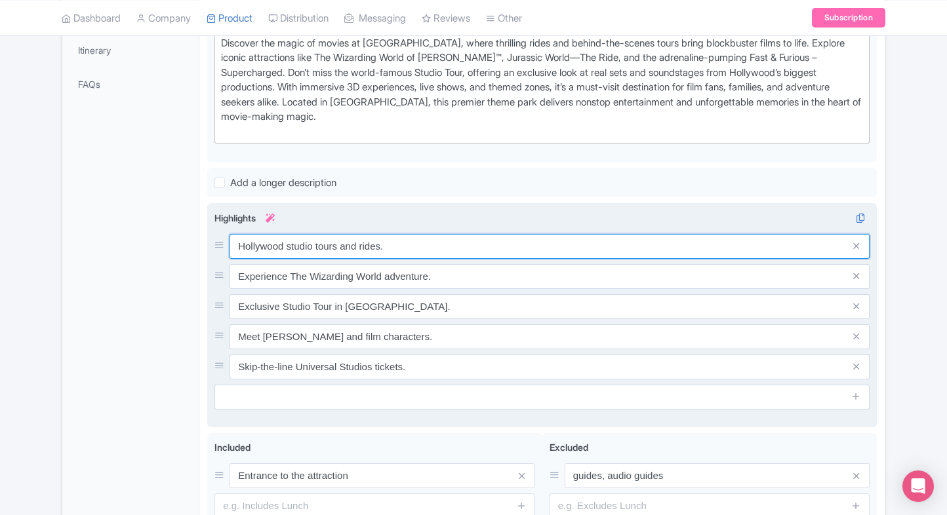
paste input "Thrilling movie-themed rides"
type input "Thrilling movie-themed rides"
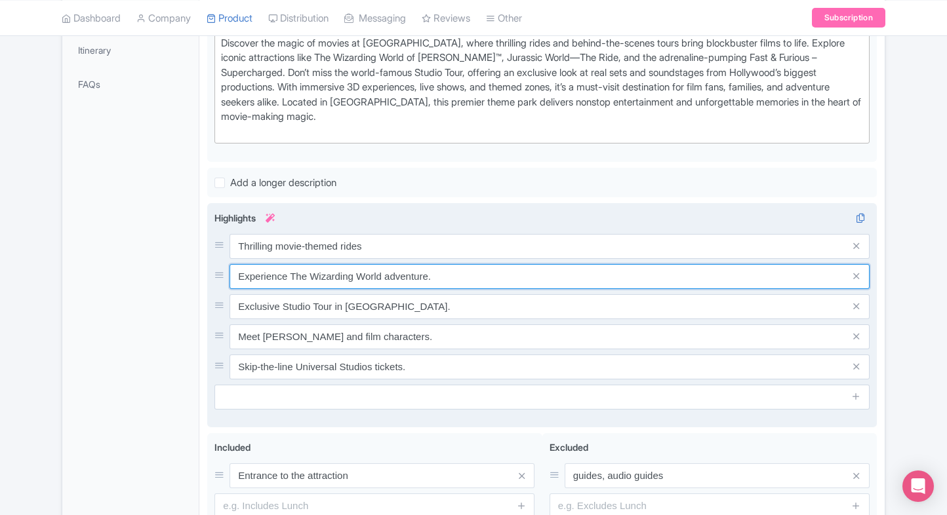
click at [422, 267] on input "Experience The Wizarding World adventure." at bounding box center [549, 276] width 640 height 25
paste input "lore The Wizarding World"
type input "Explore The Wizarding World"
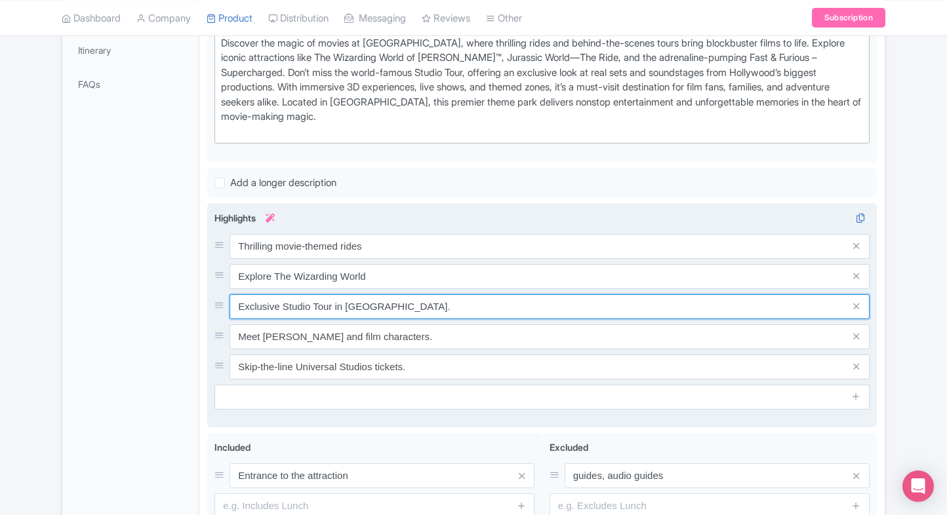
click at [338, 313] on input "Exclusive Studio Tour in Universal City." at bounding box center [549, 306] width 640 height 25
paste input "Behind-the-scenes studio tour"
type input "Behind-the-scenes studio tour"
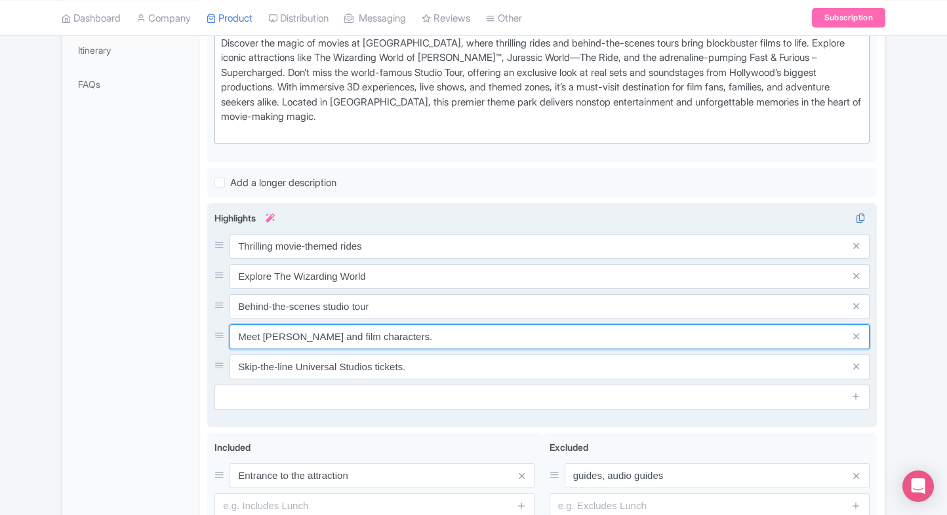
click at [359, 328] on input "Meet Minions and film characters." at bounding box center [549, 336] width 640 height 25
paste input "Exciting live entertainment shows"
type input "Exciting live entertainment shows"
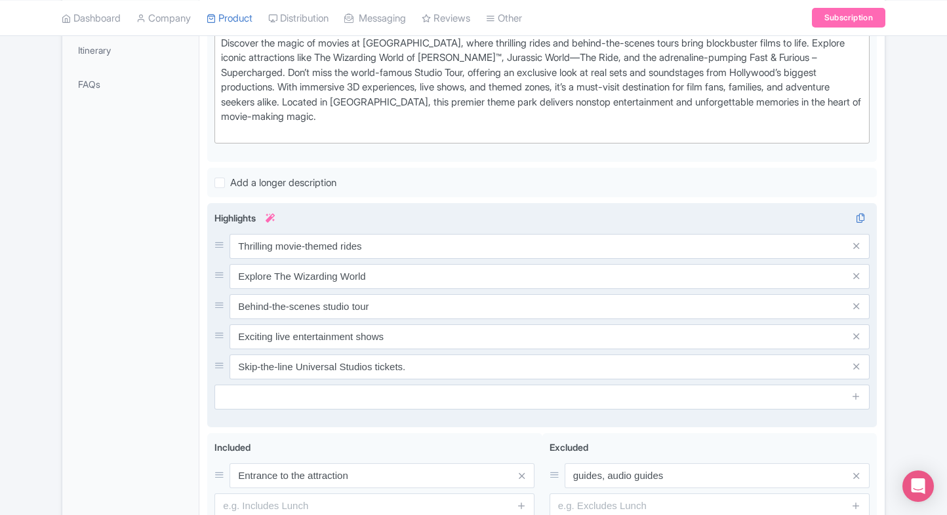
click at [344, 348] on div "Thrilling movie-themed rides Explore The Wizarding World Behind-the-scenes stud…" at bounding box center [541, 307] width 655 height 146
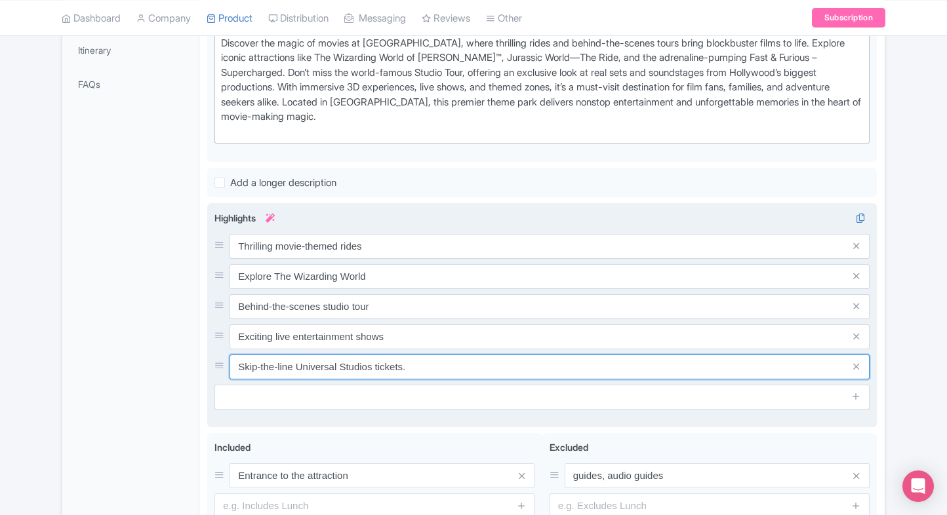
click at [353, 361] on input "Skip-the-line Universal Studios tickets." at bounding box center [549, 367] width 640 height 25
paste input "Hollywood’s top theme park"
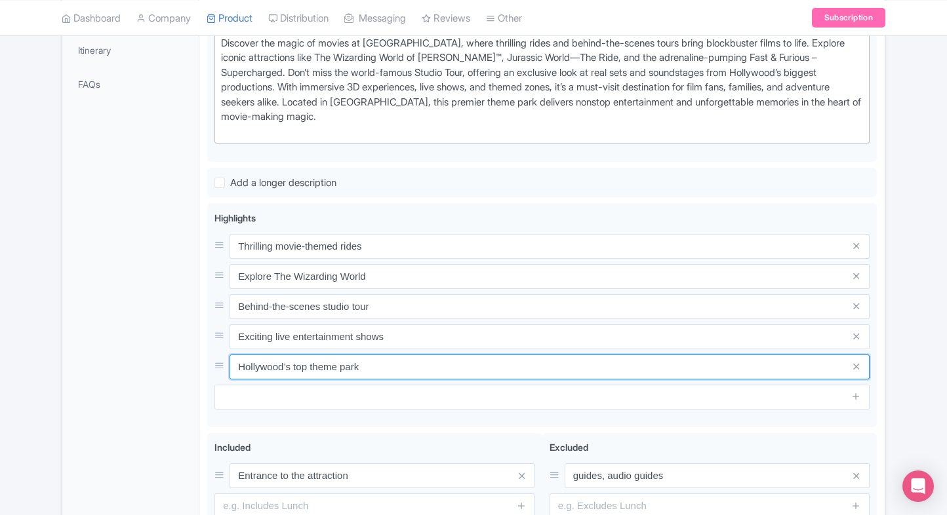
type input "Hollywood’s top theme park"
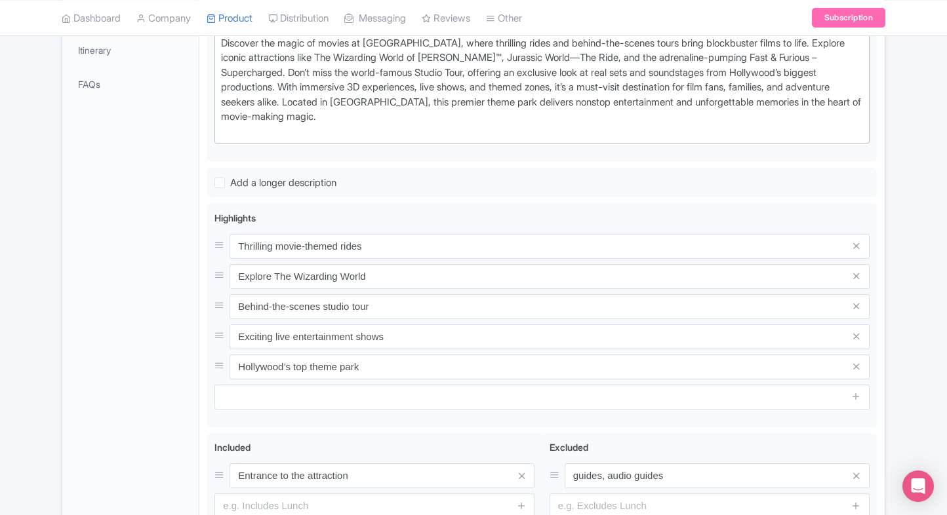
click at [202, 344] on div "Universal Studios Hollywood Name * i Universal Studios Hollywood Your product's…" at bounding box center [541, 212] width 685 height 785
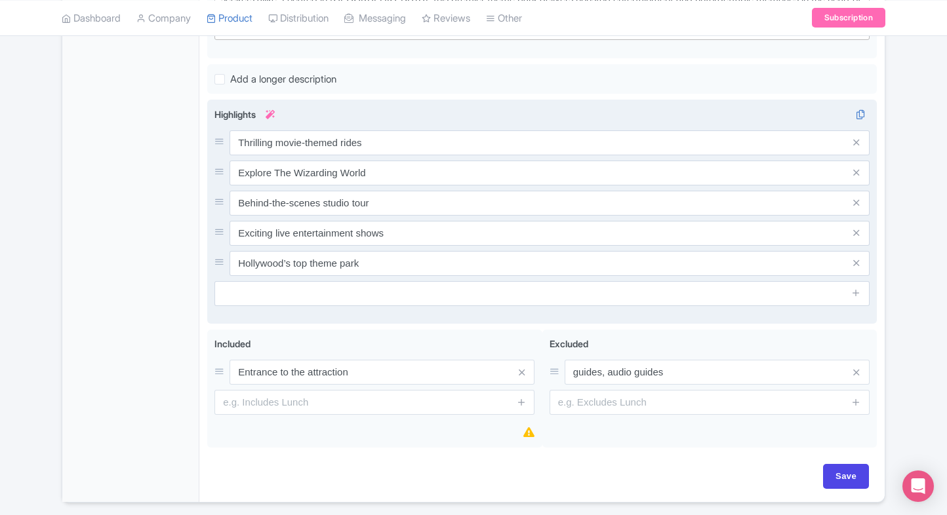
scroll to position [543, 0]
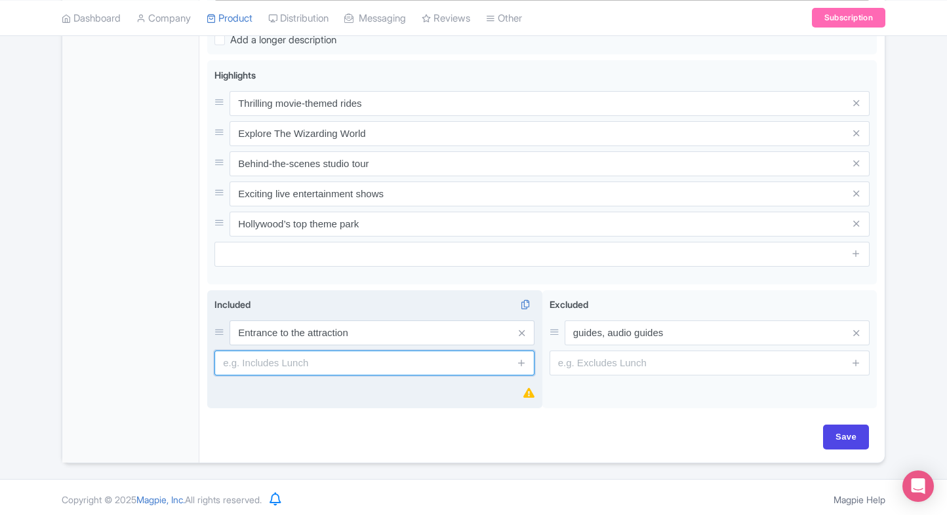
click at [239, 362] on input "text" at bounding box center [374, 363] width 320 height 25
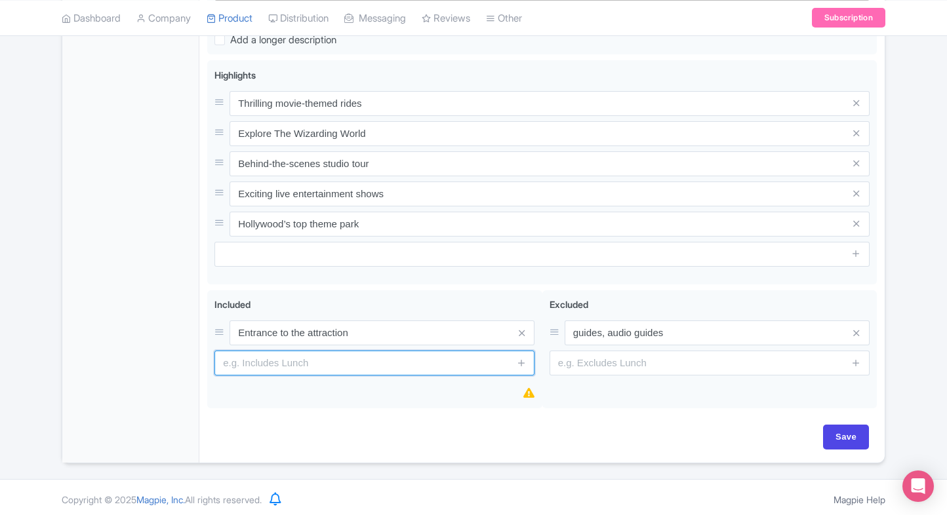
type input "g"
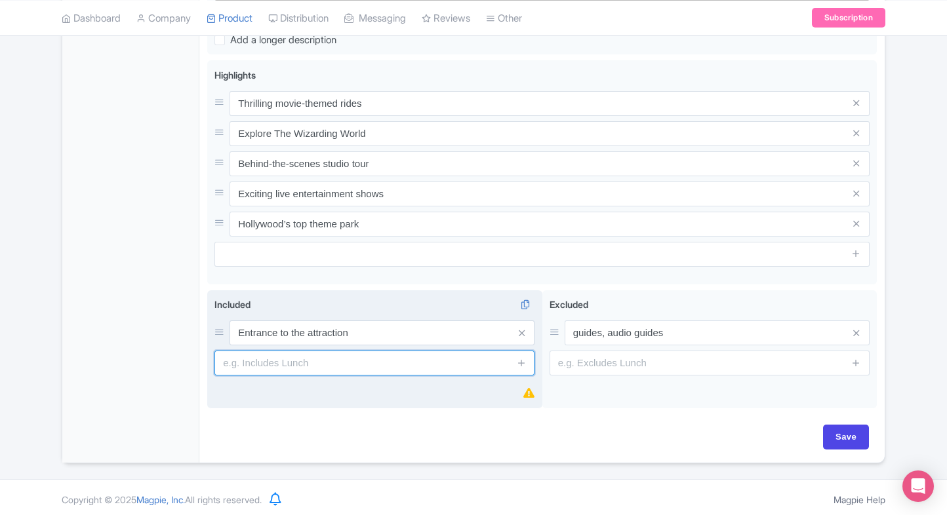
paste input "Access to world-famous rides and attractions such as Transformers™, The Simpson…"
type input "Access to world-famous rides and attractions such as Transformers™, The Simpson…"
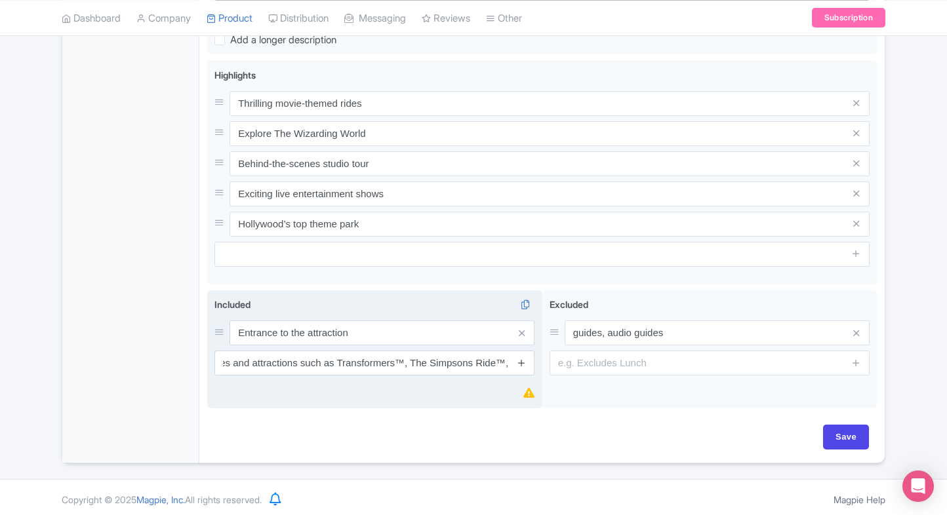
scroll to position [0, 0]
click at [522, 358] on icon at bounding box center [522, 363] width 10 height 10
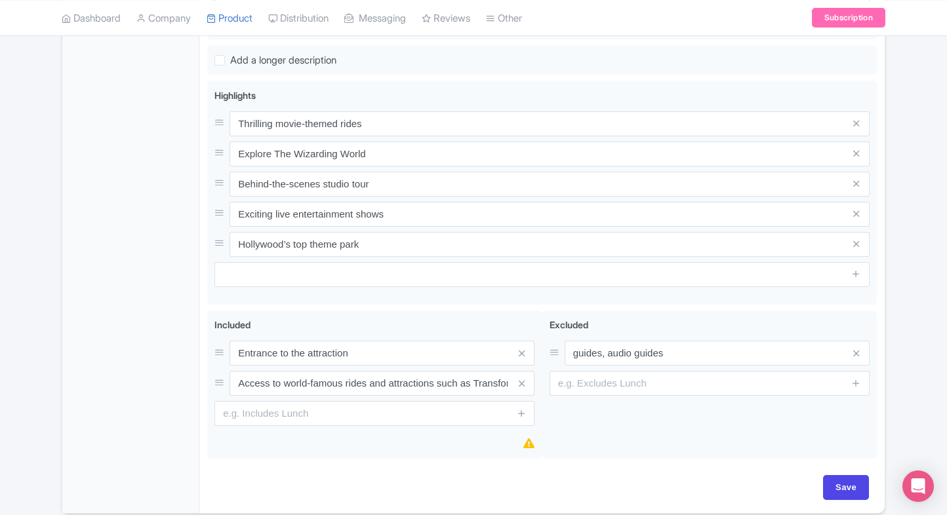
scroll to position [530, 0]
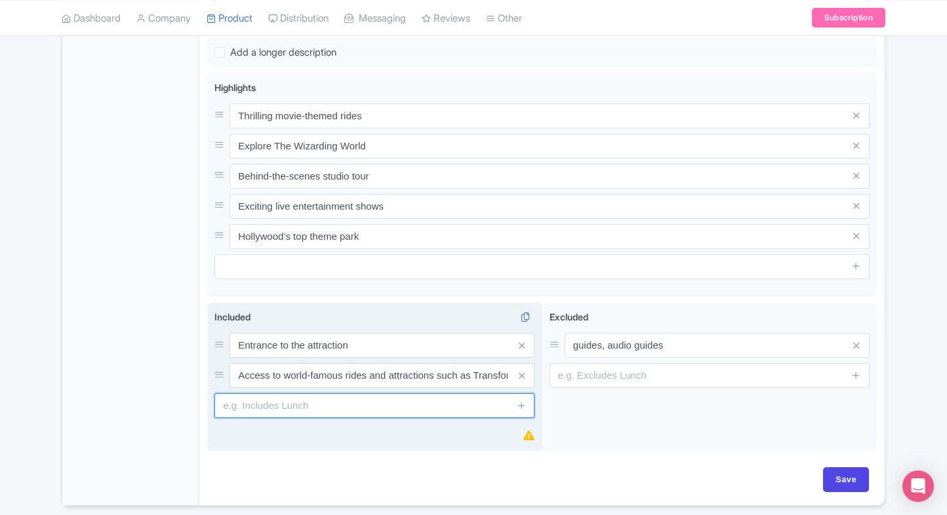
click at [321, 397] on input "text" at bounding box center [374, 405] width 320 height 25
paste input "Entry to the iconic Studio Tour for behind-the-scenes access to real film sets …"
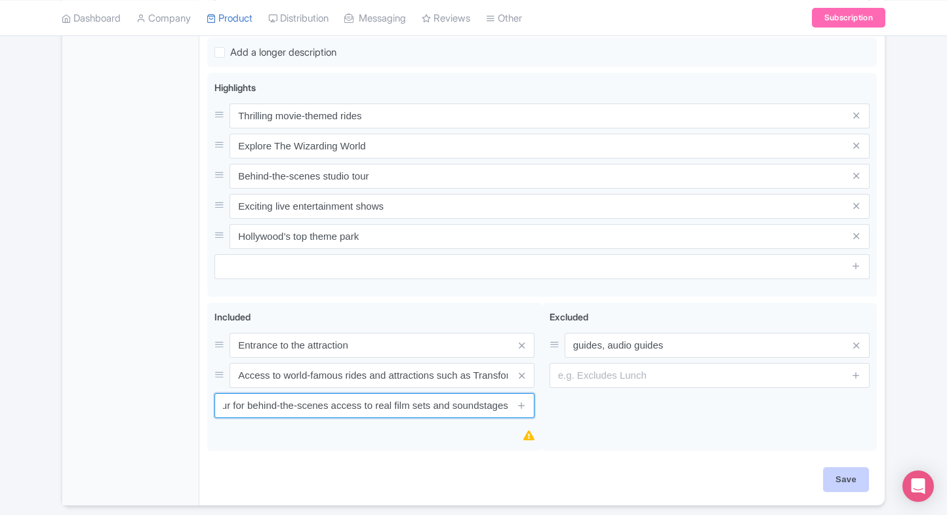
type input "Entry to the iconic Studio Tour for behind-the-scenes access to real film sets …"
click at [826, 467] on input "Save" at bounding box center [846, 479] width 46 height 25
type input "Saving..."
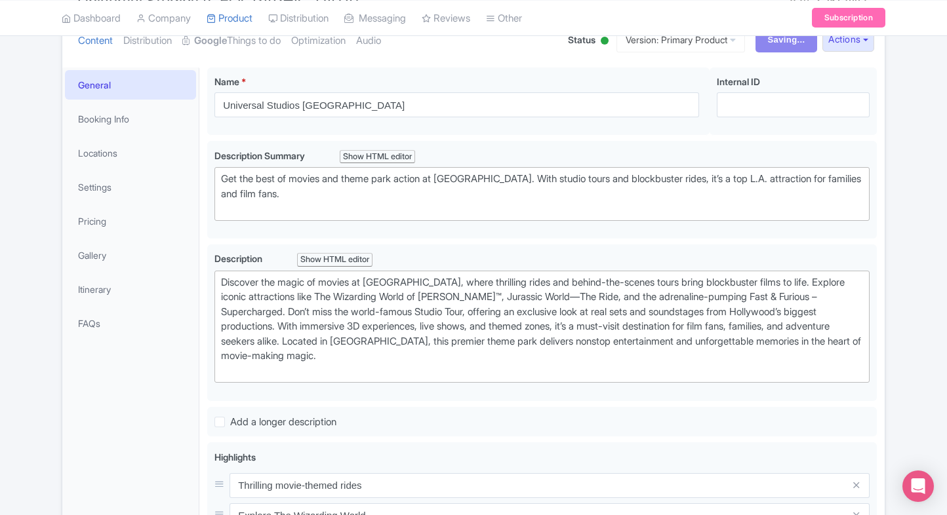
scroll to position [160, 0]
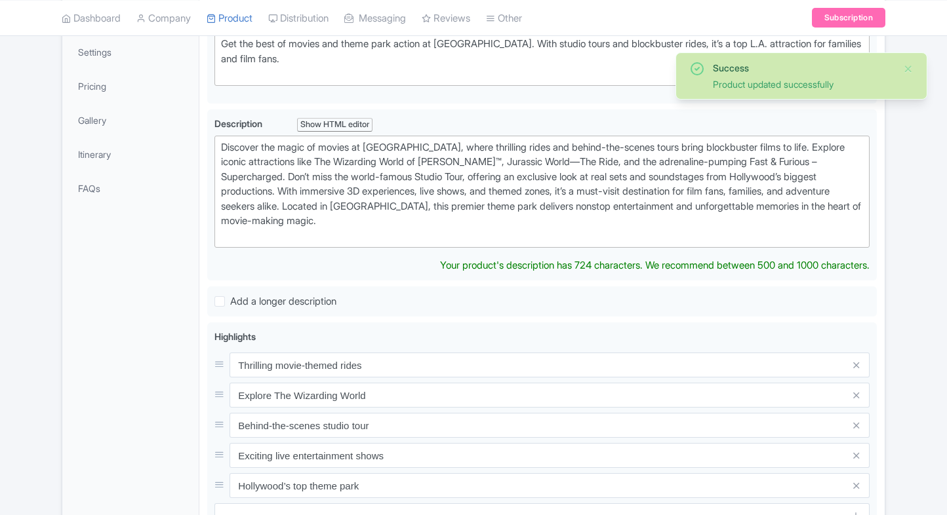
scroll to position [113, 0]
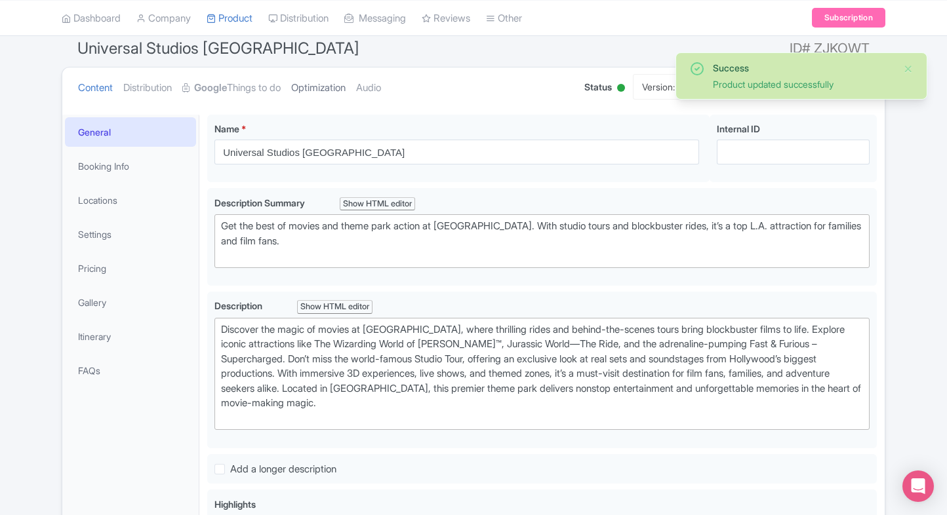
click at [321, 77] on link "Optimization" at bounding box center [318, 88] width 54 height 41
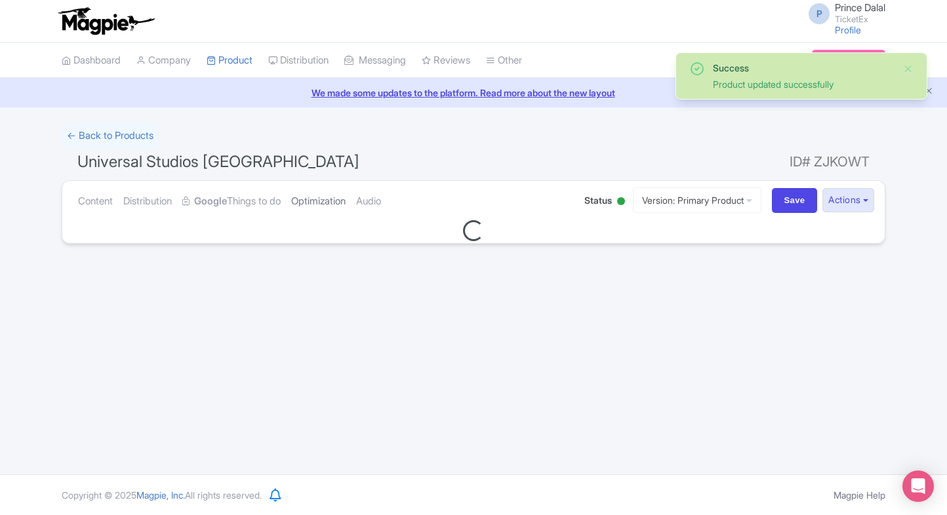
scroll to position [0, 0]
